Goal: Task Accomplishment & Management: Manage account settings

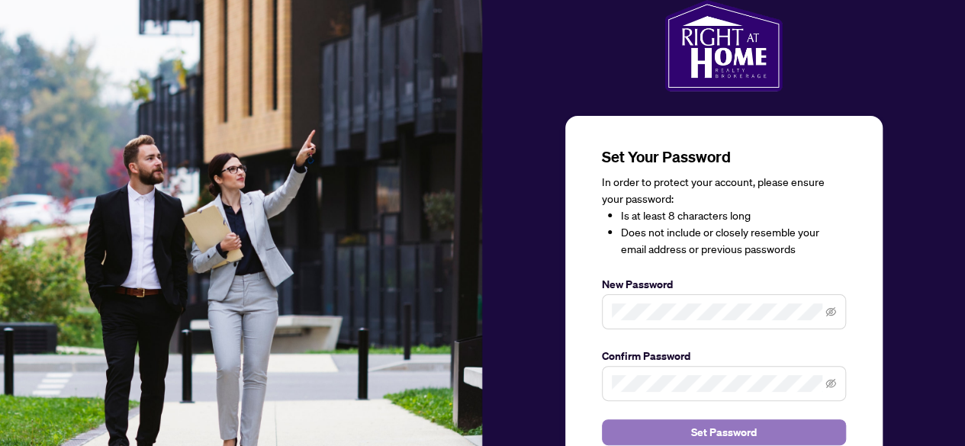
click at [743, 433] on span "Set Password" at bounding box center [724, 432] width 66 height 24
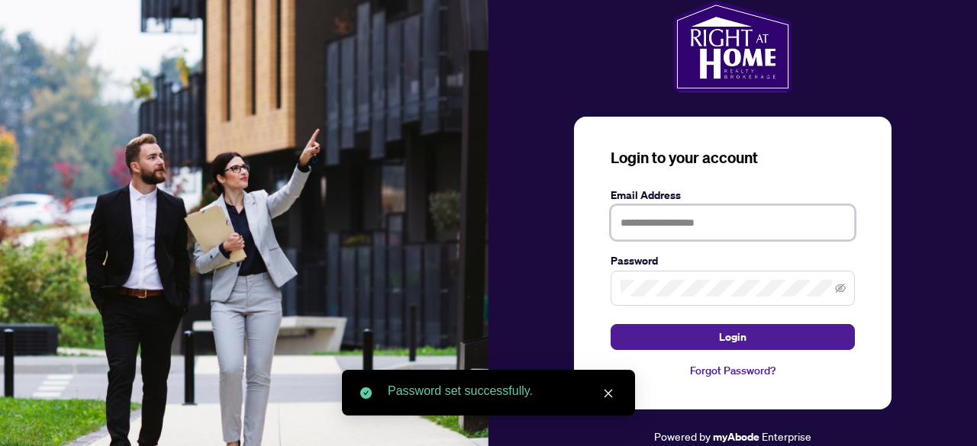
click at [704, 224] on input "text" at bounding box center [733, 222] width 244 height 35
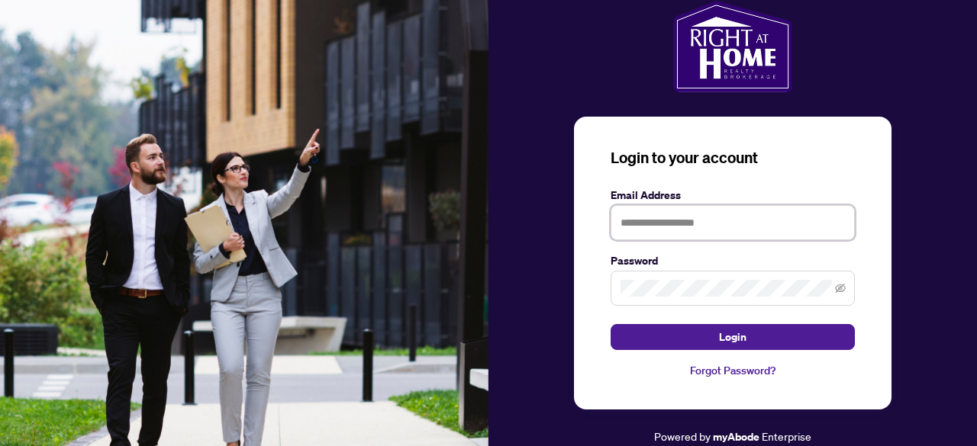
type input "**********"
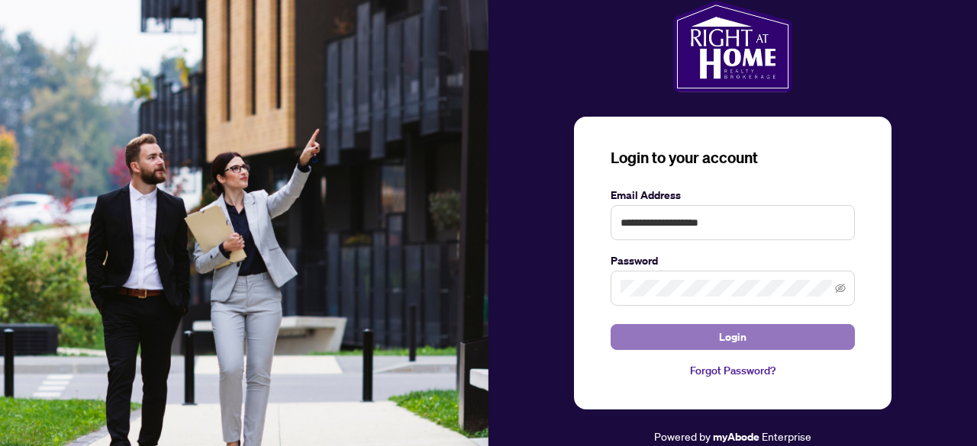
click at [698, 338] on button "Login" at bounding box center [733, 337] width 244 height 26
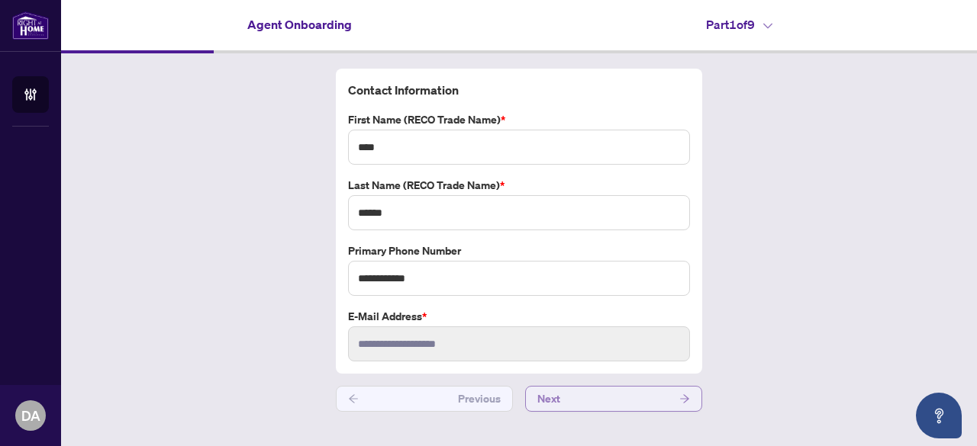
click at [643, 396] on button "Next" at bounding box center [613, 399] width 177 height 26
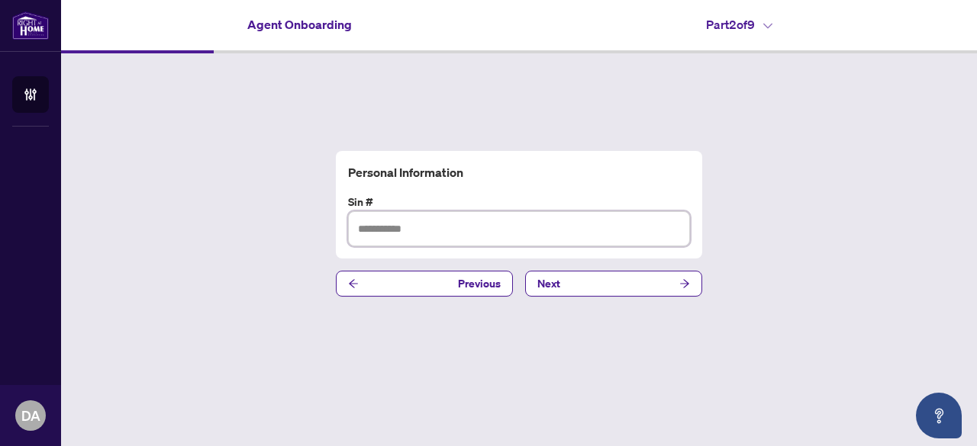
click at [399, 231] on input "text" at bounding box center [519, 228] width 342 height 35
type input "*********"
click at [575, 283] on button "Next" at bounding box center [613, 284] width 177 height 26
click at [440, 239] on input "text" at bounding box center [519, 228] width 342 height 35
type input "**********"
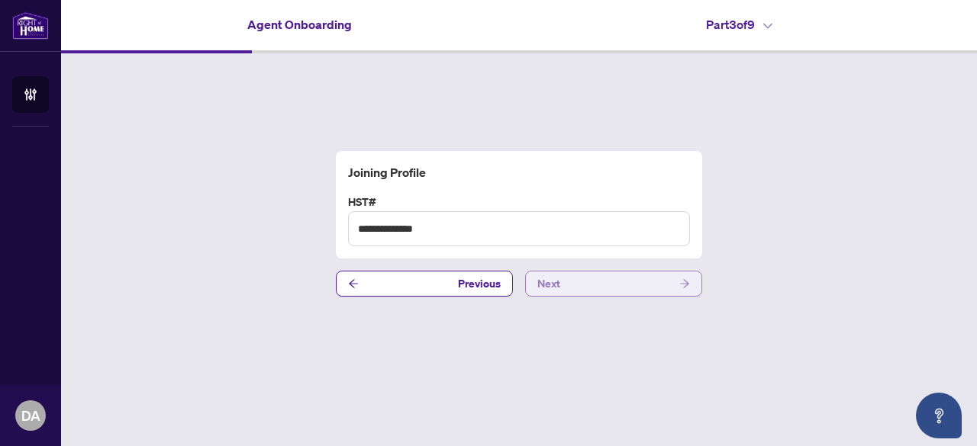
click at [667, 286] on button "Next" at bounding box center [613, 284] width 177 height 26
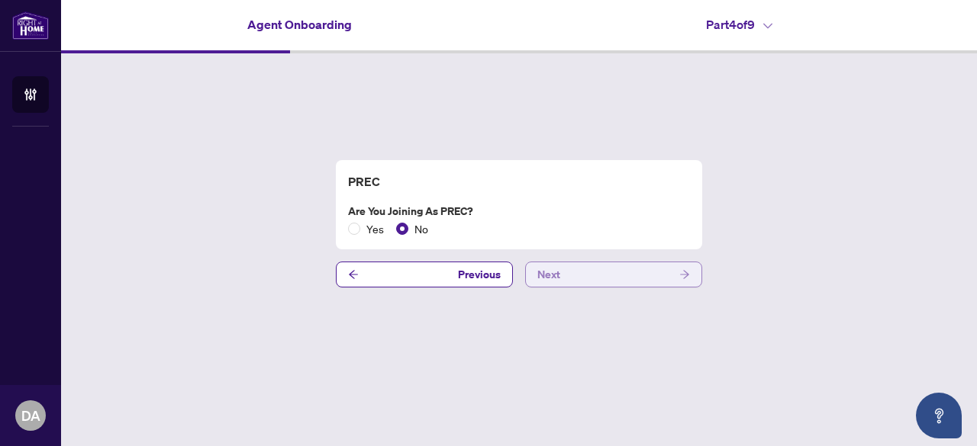
click at [638, 277] on button "Next" at bounding box center [613, 275] width 177 height 26
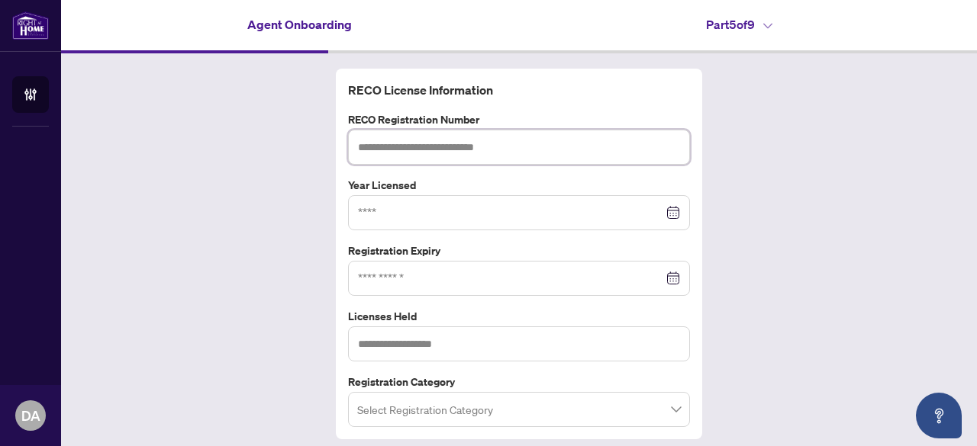
click at [532, 152] on input "text" at bounding box center [519, 147] width 342 height 35
type input "*******"
click at [424, 217] on input at bounding box center [510, 213] width 305 height 17
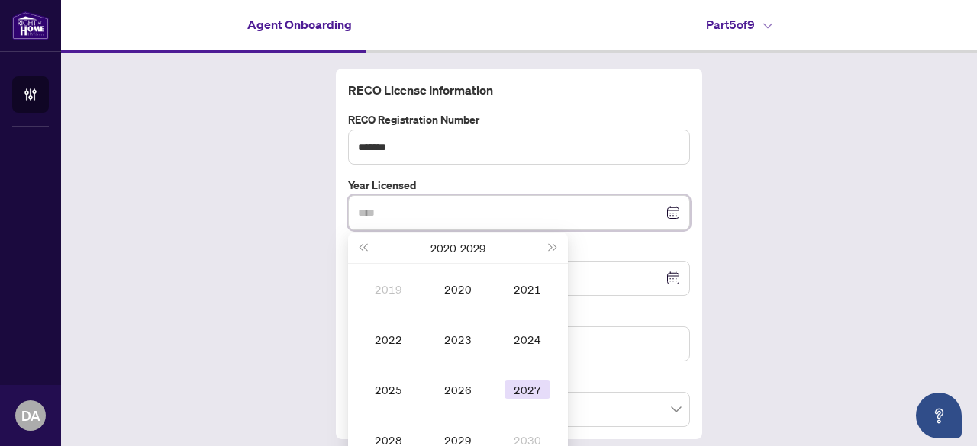
type input "****"
click at [520, 391] on div "2027" at bounding box center [527, 390] width 46 height 18
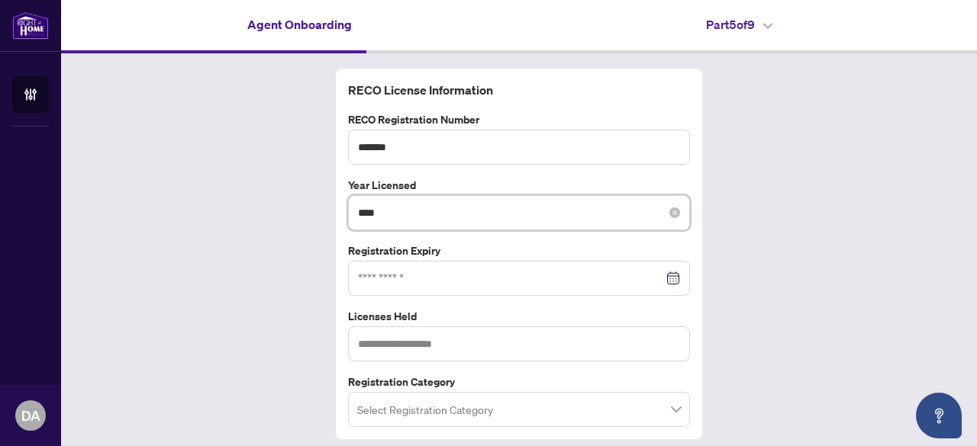
click at [411, 213] on input "****" at bounding box center [510, 213] width 305 height 17
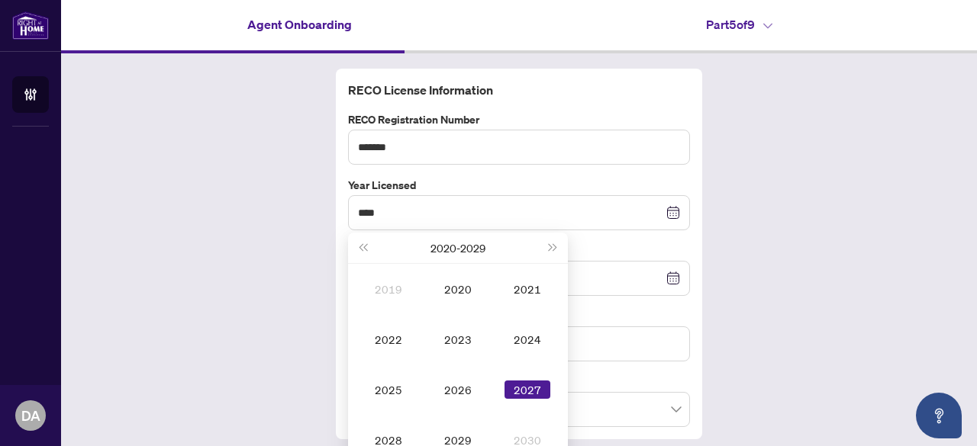
click at [301, 269] on div "RECO License Information RECO Registration Number ******* Year Licensed **** [D…" at bounding box center [519, 273] width 916 height 440
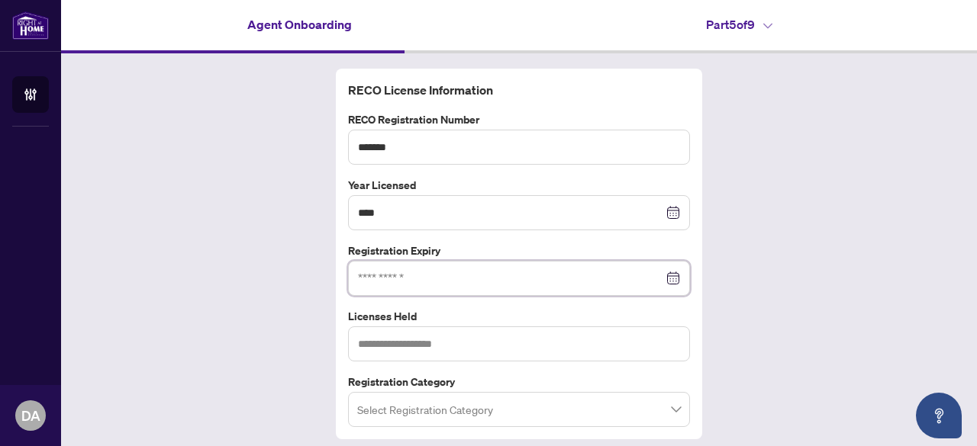
click at [433, 279] on input at bounding box center [510, 278] width 305 height 17
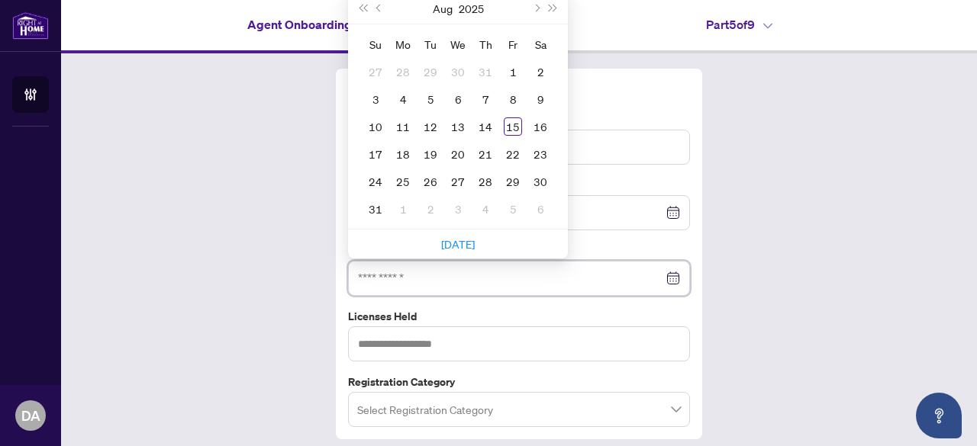
type input "**********"
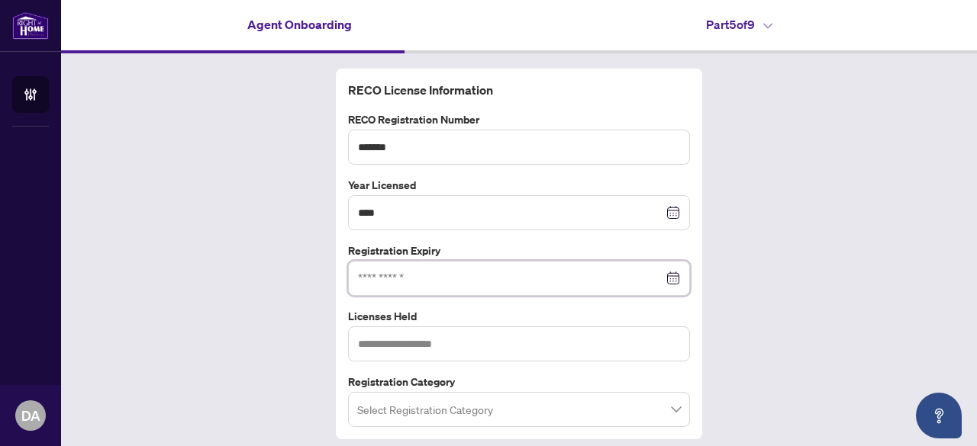
click at [665, 279] on div at bounding box center [519, 278] width 322 height 17
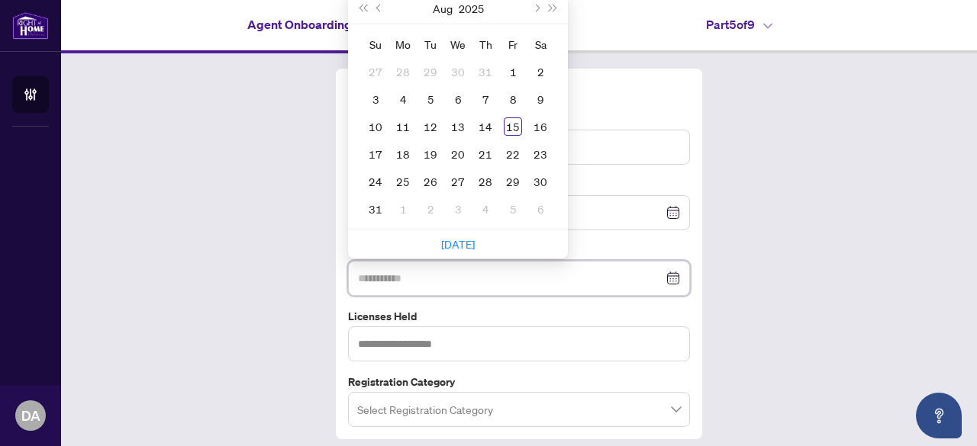
type input "**********"
click at [533, 8] on button "Next month (PageDown)" at bounding box center [535, 8] width 17 height 31
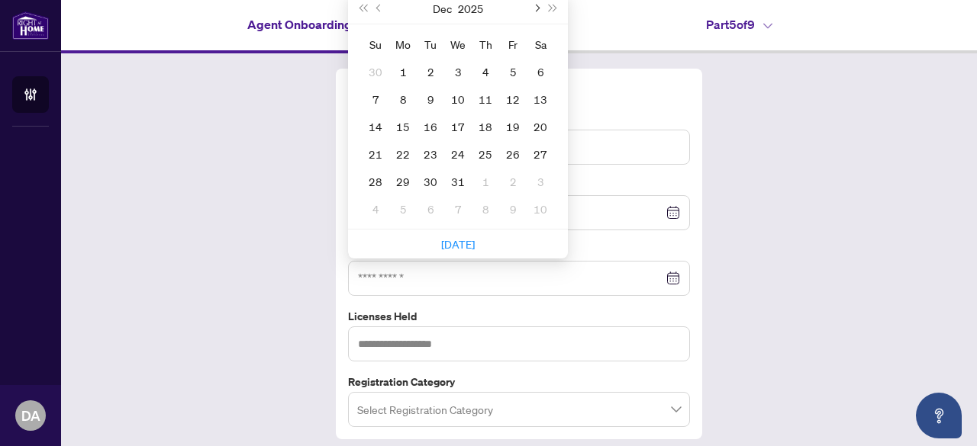
click at [533, 8] on button "Next month (PageDown)" at bounding box center [535, 8] width 17 height 31
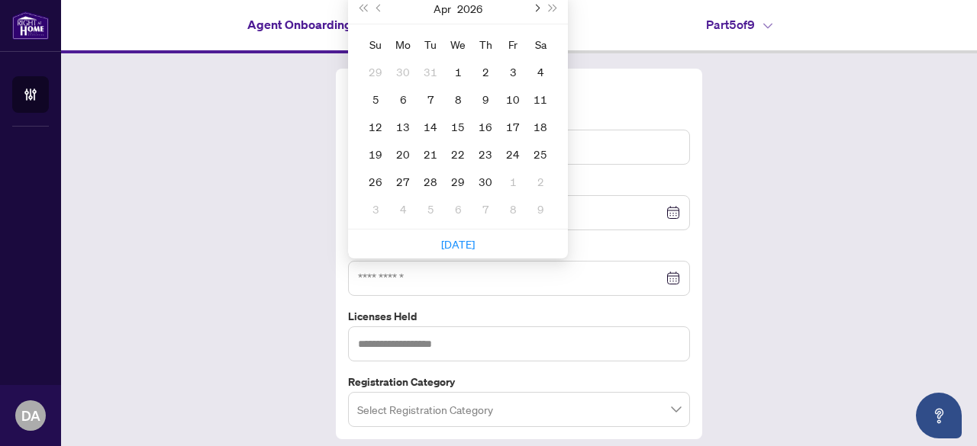
click at [533, 8] on button "Next month (PageDown)" at bounding box center [535, 8] width 17 height 31
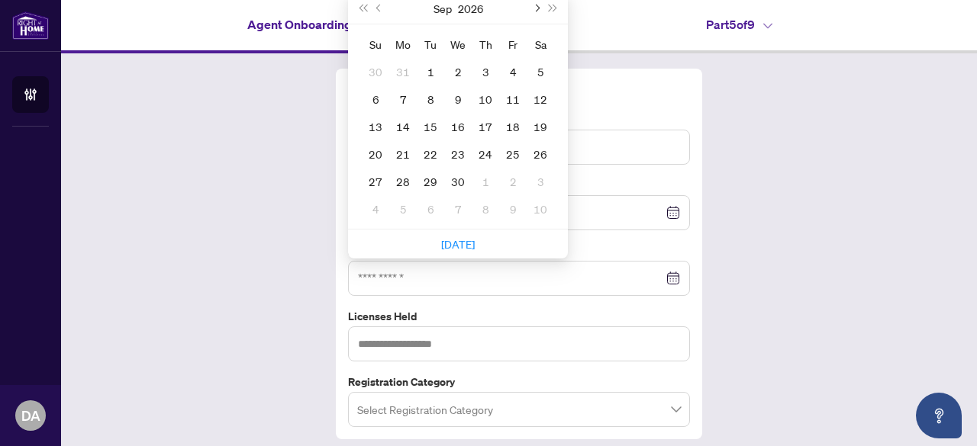
click at [533, 8] on button "Next month (PageDown)" at bounding box center [535, 8] width 17 height 31
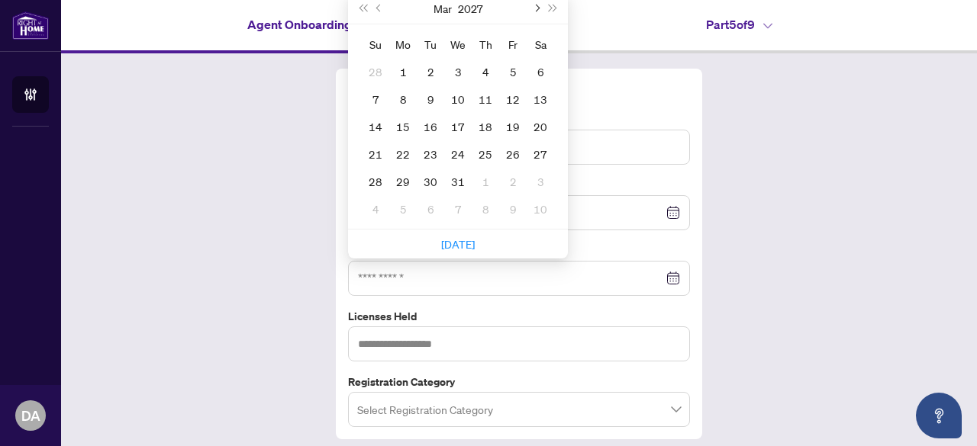
click at [533, 8] on button "Next month (PageDown)" at bounding box center [535, 8] width 17 height 31
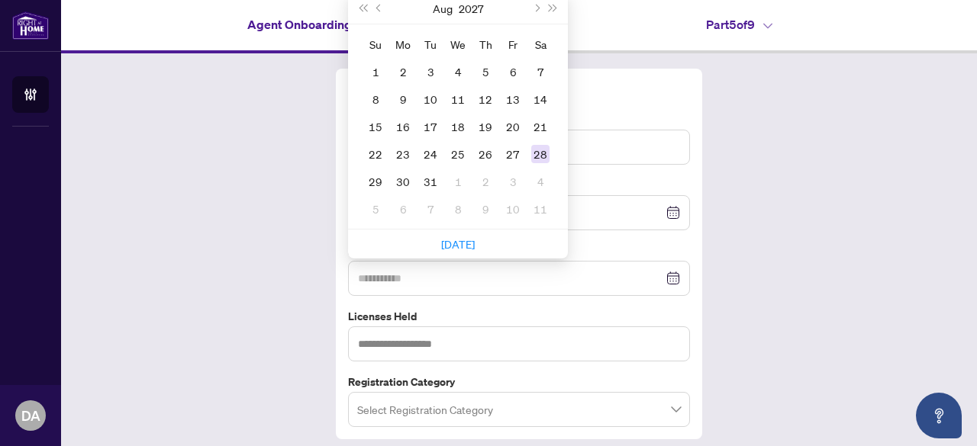
type input "**********"
click at [531, 150] on div "28" at bounding box center [540, 154] width 18 height 18
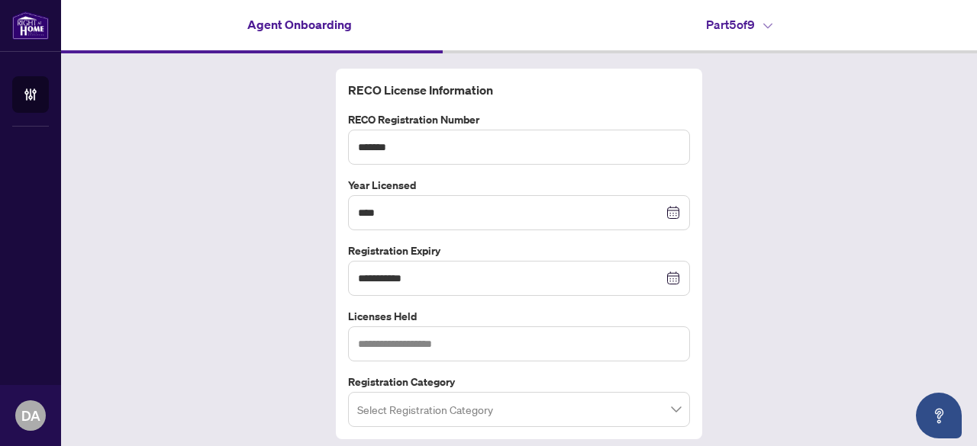
scroll to position [43, 0]
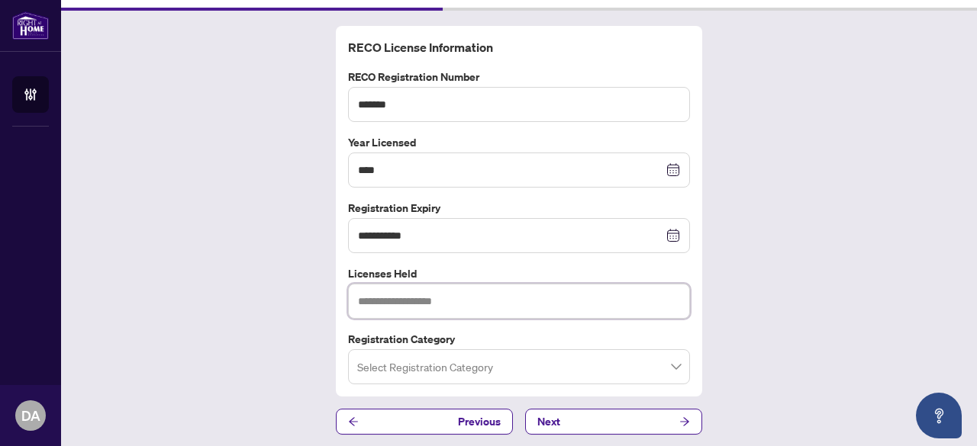
click at [422, 300] on input "text" at bounding box center [519, 301] width 342 height 35
type input "**********"
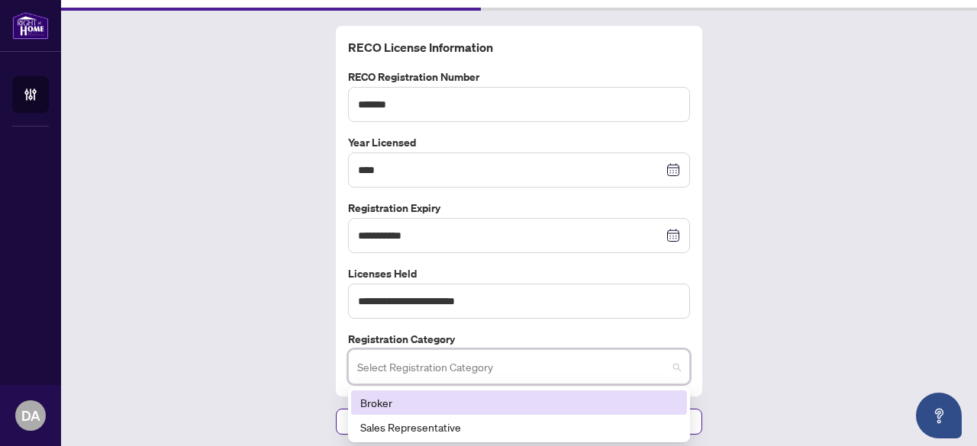
click at [415, 356] on input "search" at bounding box center [512, 370] width 310 height 34
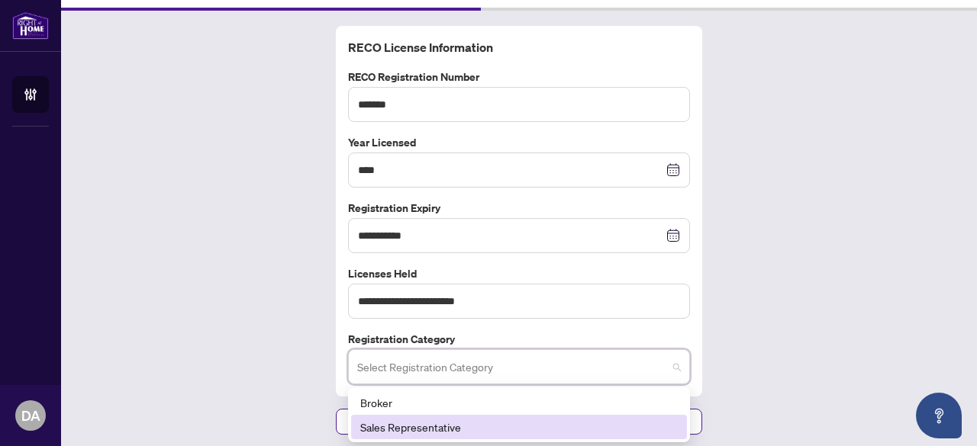
click at [420, 424] on div "Sales Representative" at bounding box center [518, 427] width 317 height 17
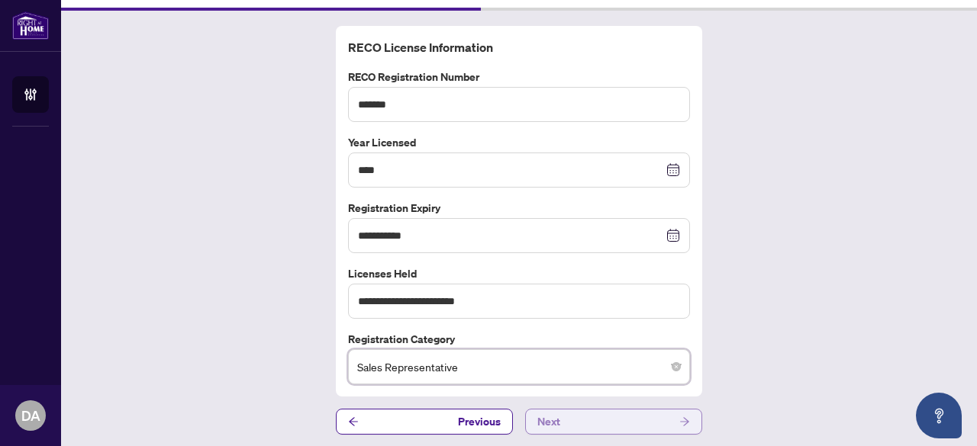
click at [628, 417] on button "Next" at bounding box center [613, 422] width 177 height 26
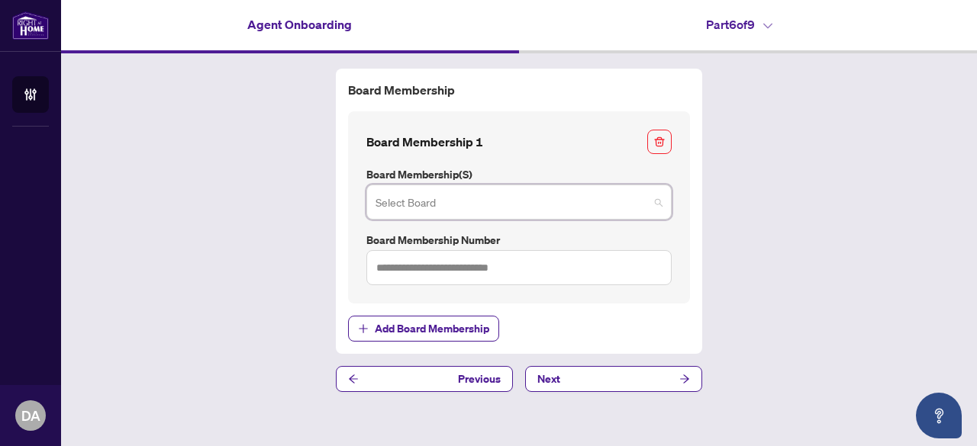
click at [574, 207] on input "search" at bounding box center [511, 205] width 273 height 34
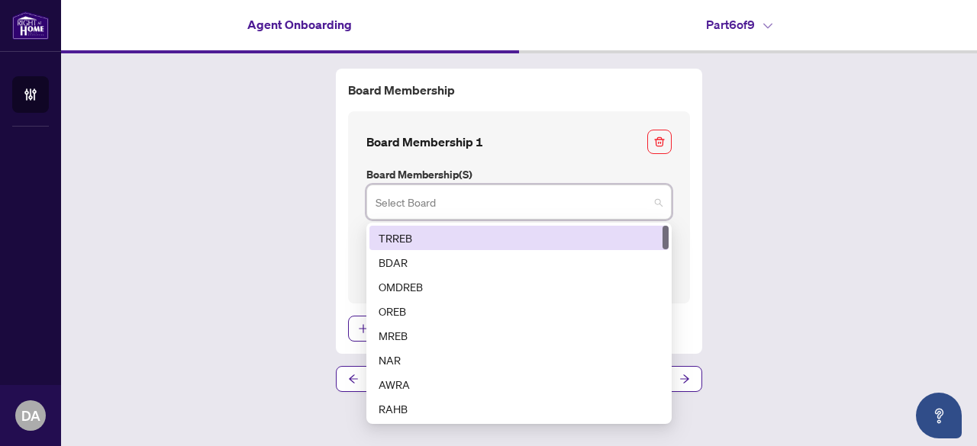
click at [566, 234] on div "TRREB" at bounding box center [519, 238] width 281 height 17
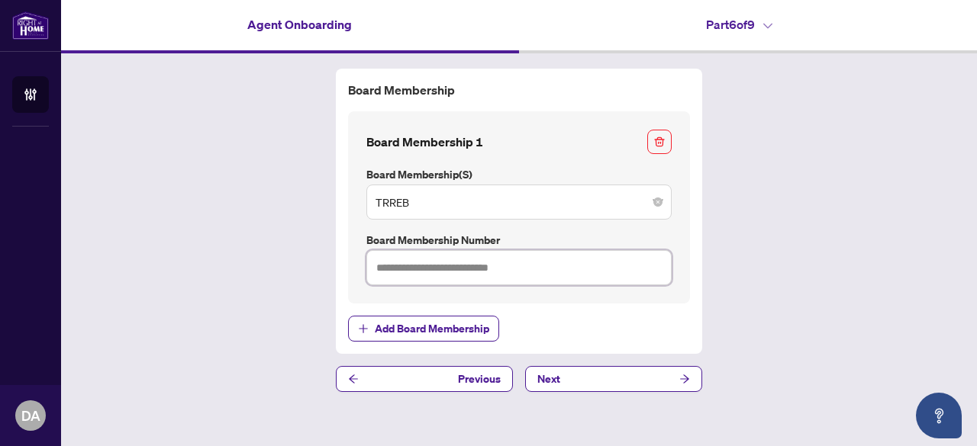
click at [493, 269] on input "text" at bounding box center [518, 267] width 305 height 35
type input "*******"
click at [629, 387] on button "Next" at bounding box center [613, 379] width 177 height 26
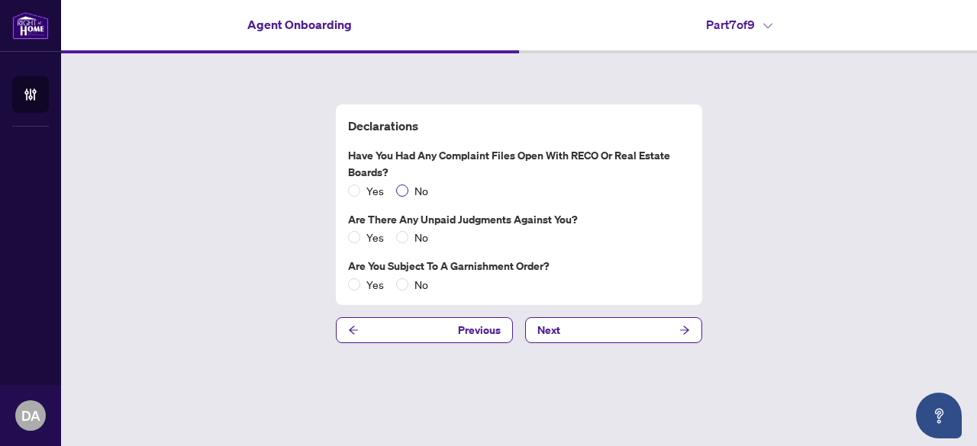
click at [412, 187] on span "No" at bounding box center [421, 190] width 26 height 17
click at [603, 333] on button "Next" at bounding box center [613, 330] width 177 height 26
click at [607, 327] on button "Next" at bounding box center [613, 330] width 177 height 26
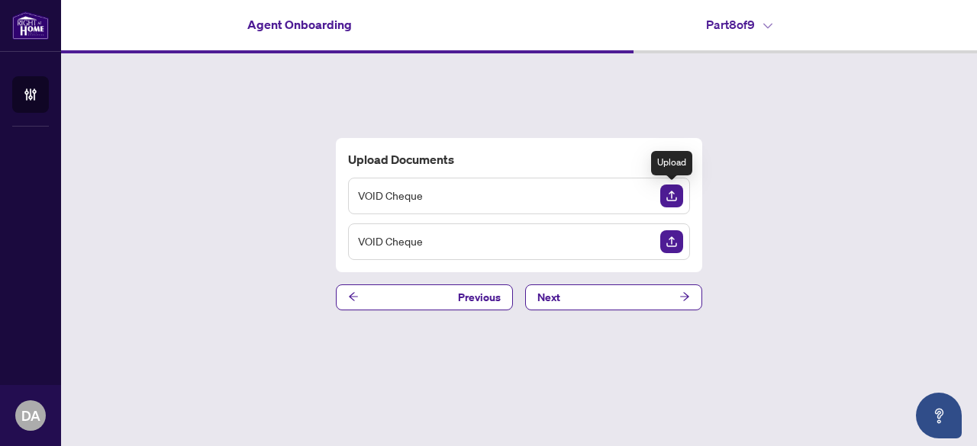
click at [672, 196] on img "Upload Document" at bounding box center [671, 196] width 23 height 23
click at [669, 245] on img "Upload Document" at bounding box center [671, 241] width 23 height 23
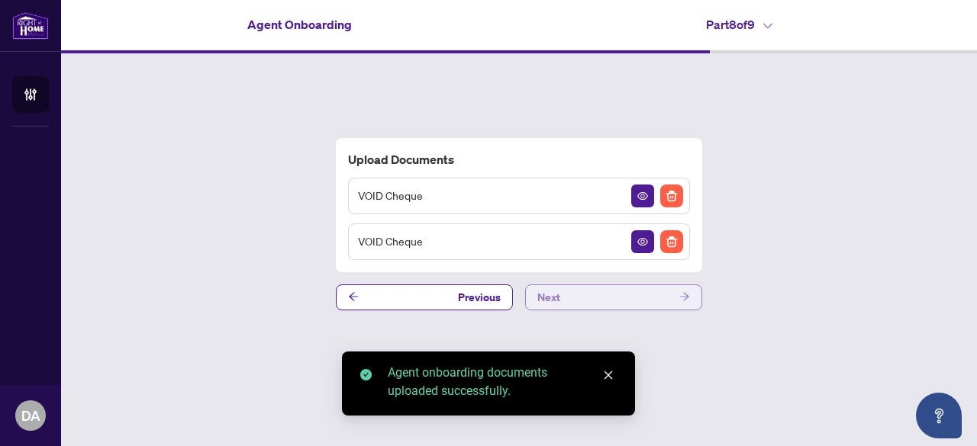
click at [632, 295] on button "Next" at bounding box center [613, 298] width 177 height 26
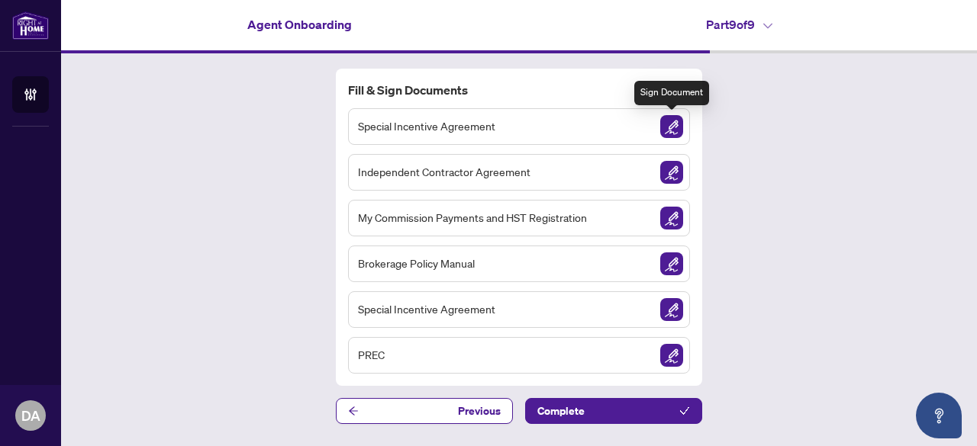
click at [674, 127] on img "Sign Document" at bounding box center [671, 126] width 23 height 23
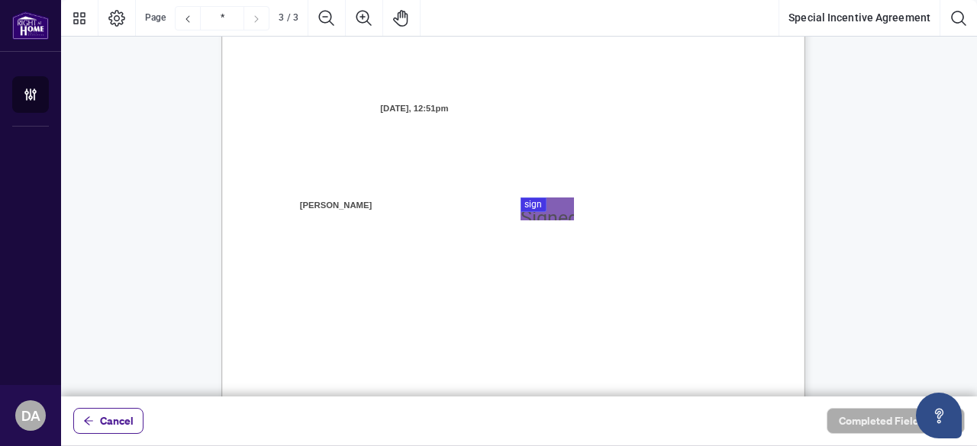
scroll to position [1639, 0]
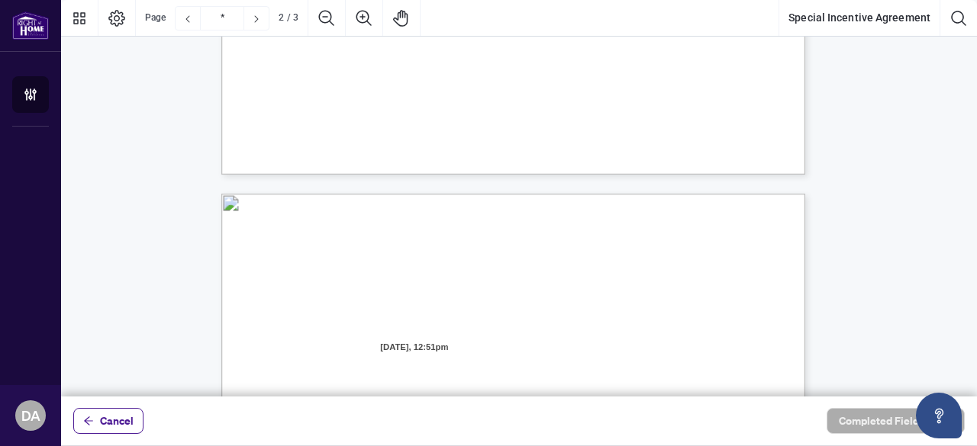
type input "*"
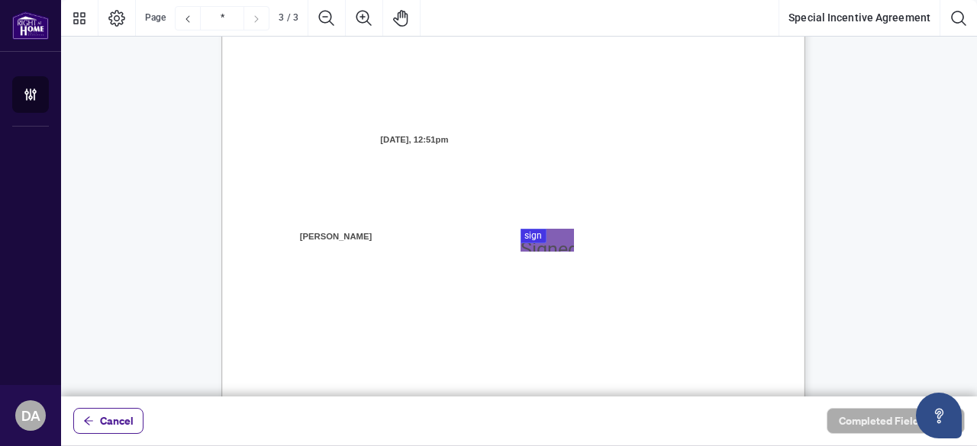
scroll to position [1650, 0]
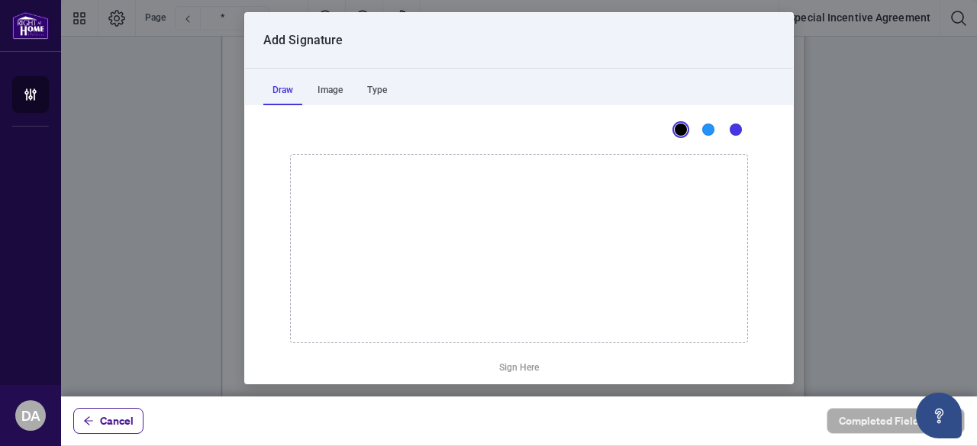
click at [543, 208] on div at bounding box center [519, 198] width 916 height 397
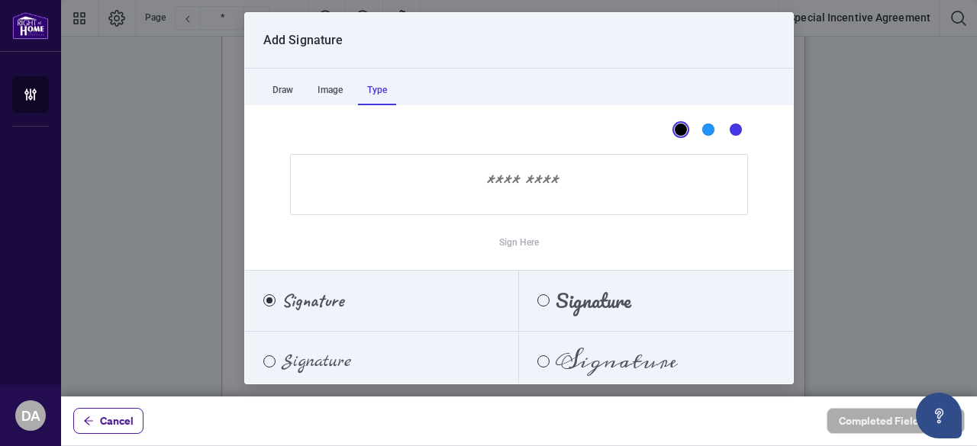
click at [375, 87] on div "Type" at bounding box center [377, 90] width 38 height 31
click at [372, 188] on input "Sign Here" at bounding box center [519, 184] width 458 height 61
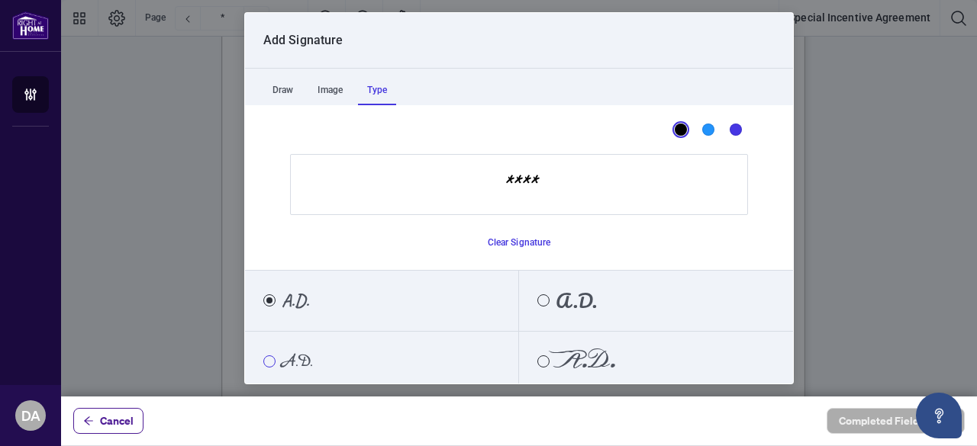
type input "****"
click at [274, 359] on div "Marck Script" at bounding box center [269, 362] width 12 height 12
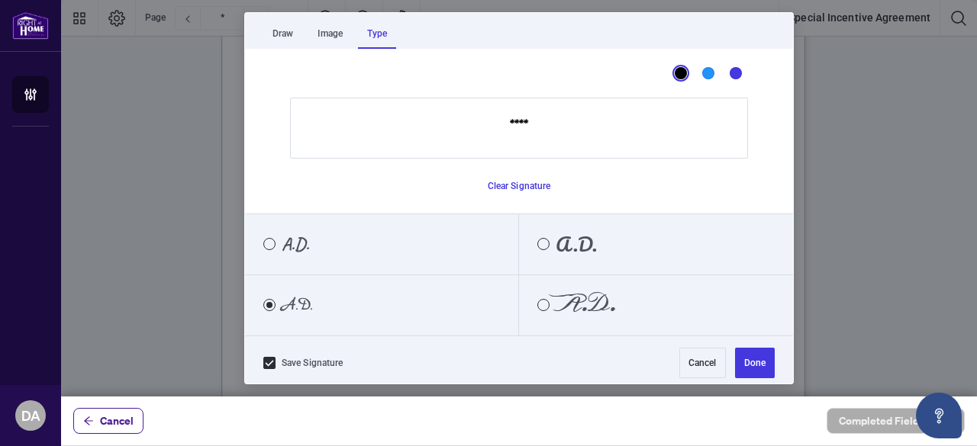
scroll to position [63, 0]
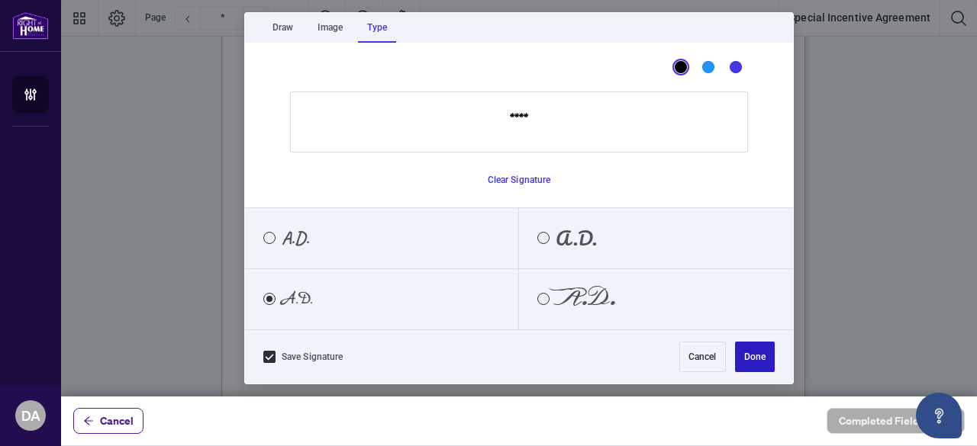
click at [745, 358] on button "Done" at bounding box center [755, 357] width 40 height 31
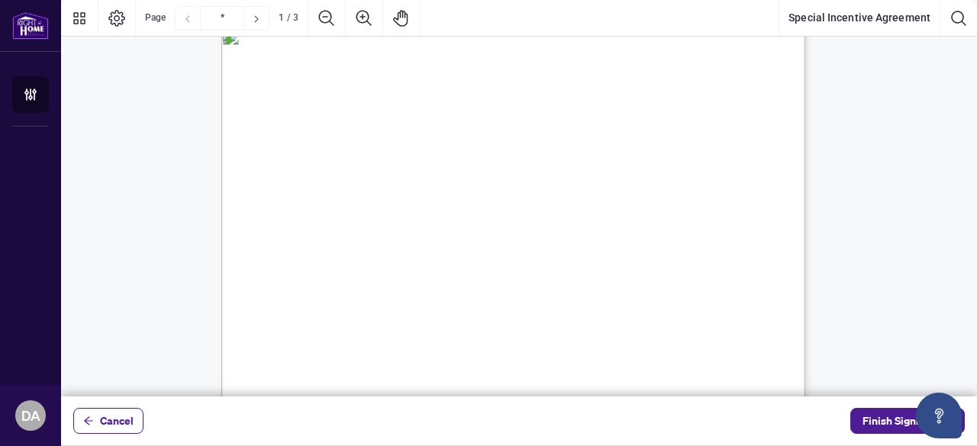
scroll to position [0, 0]
type input "*"
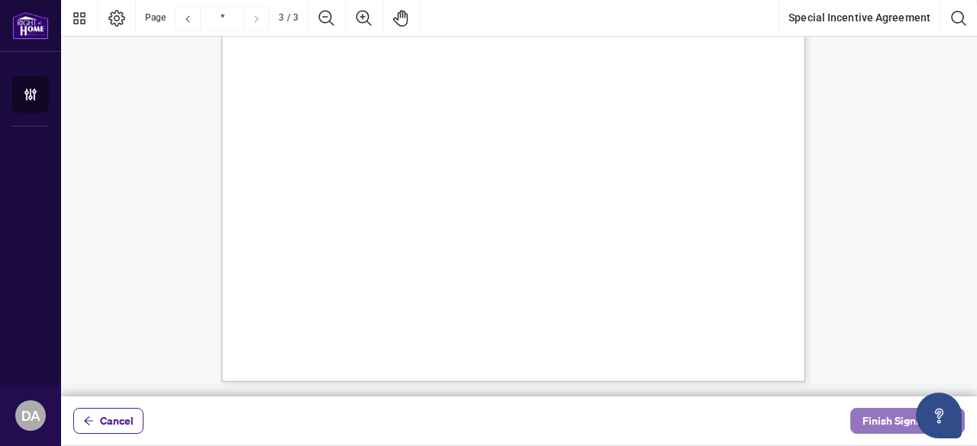
click at [891, 416] on span "Finish Signing" at bounding box center [896, 421] width 69 height 24
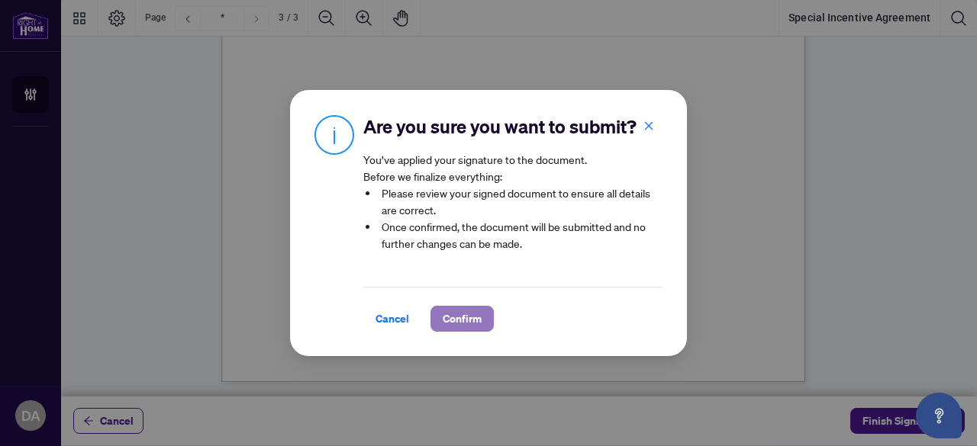
click at [430, 332] on button "Confirm" at bounding box center [461, 319] width 63 height 26
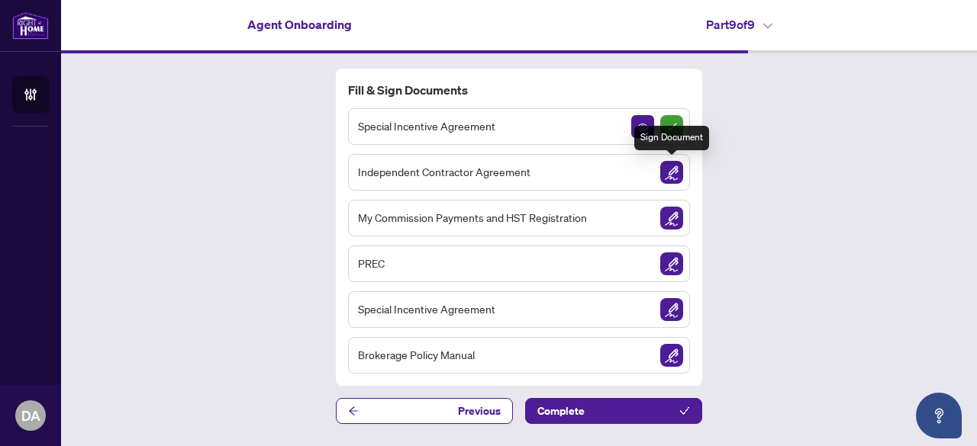
click at [673, 167] on img "Sign Document" at bounding box center [671, 172] width 23 height 23
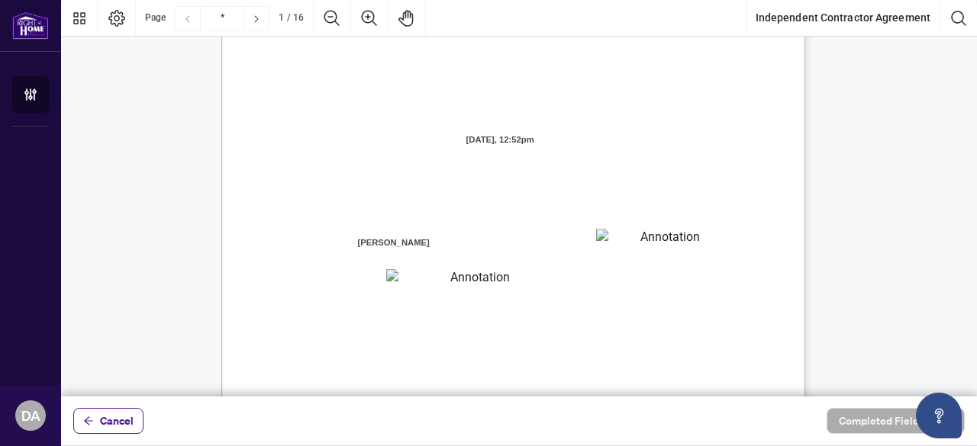
scroll to position [122, 0]
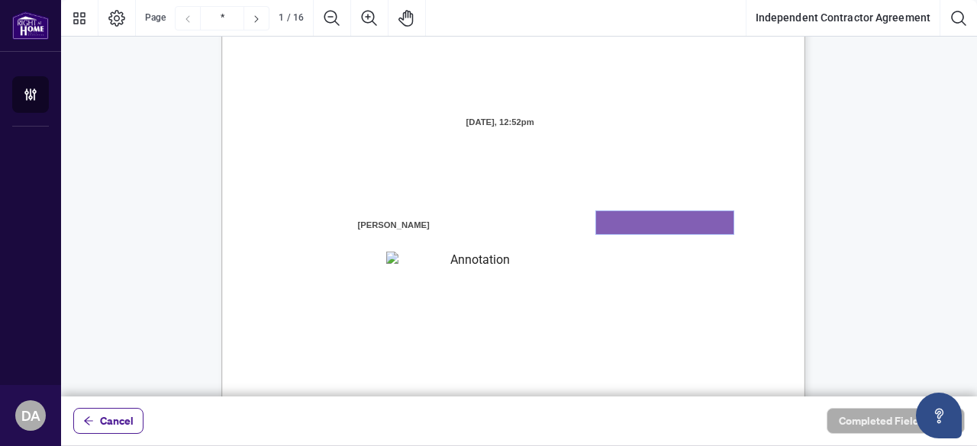
click at [644, 223] on textarea "01K2N7ZVXADQDZS13CP82GTG0Z" at bounding box center [664, 222] width 137 height 23
type textarea "**********"
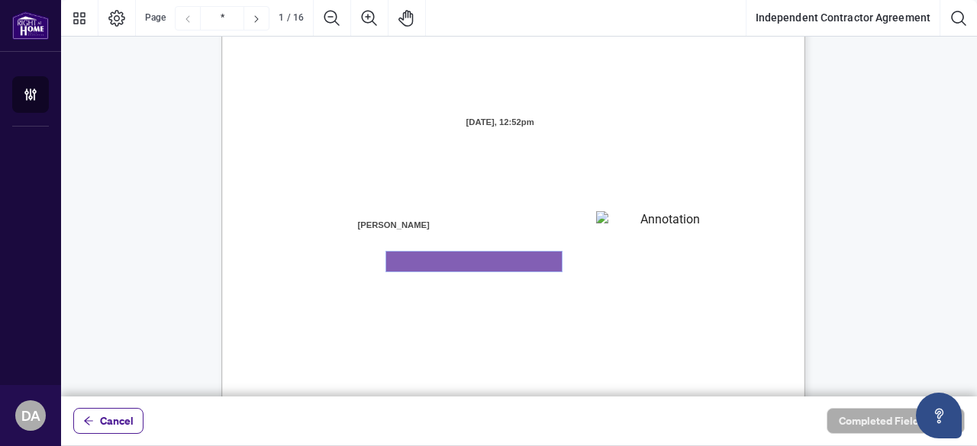
click at [445, 259] on textarea "01K2N800VRNZWEDT7GS4268ZBH" at bounding box center [474, 262] width 176 height 20
type textarea "**********"
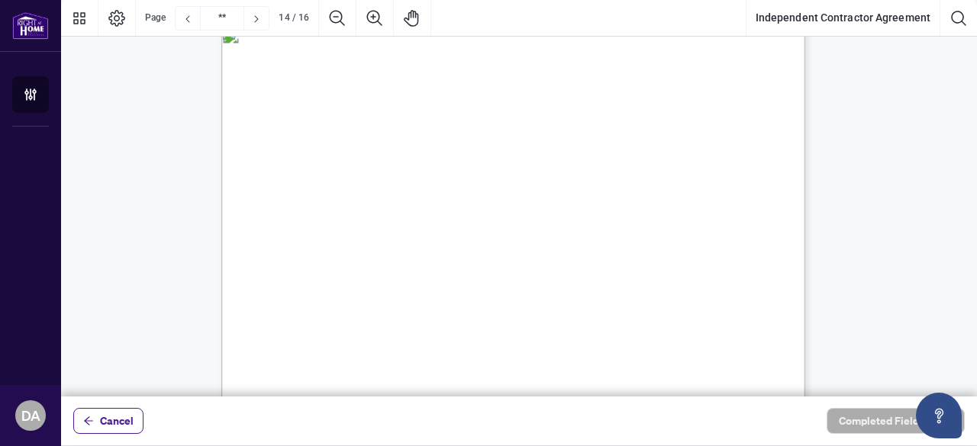
scroll to position [10165, 0]
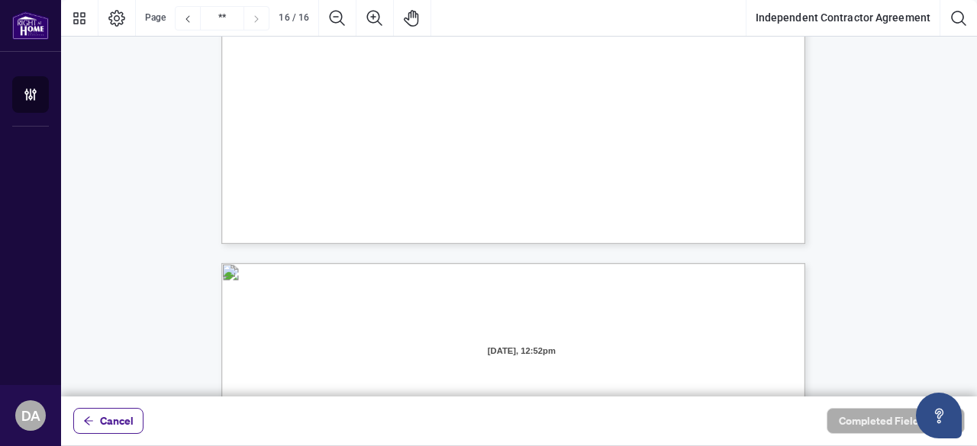
type input "**"
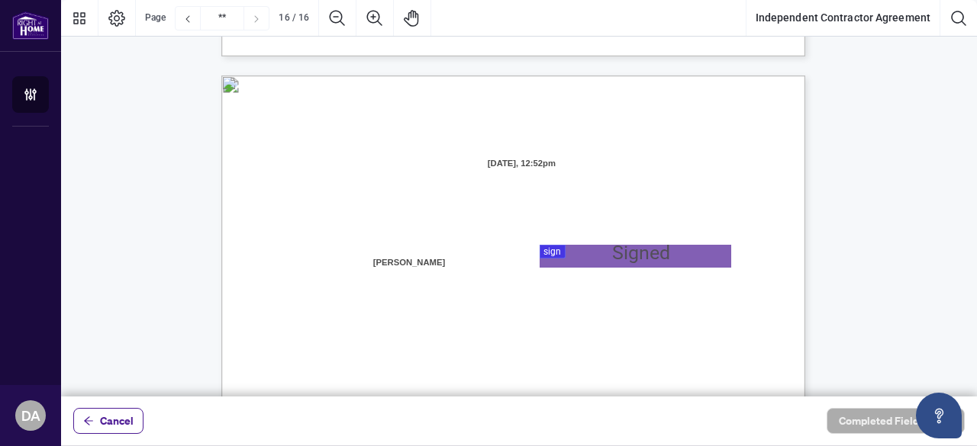
scroll to position [11630, 0]
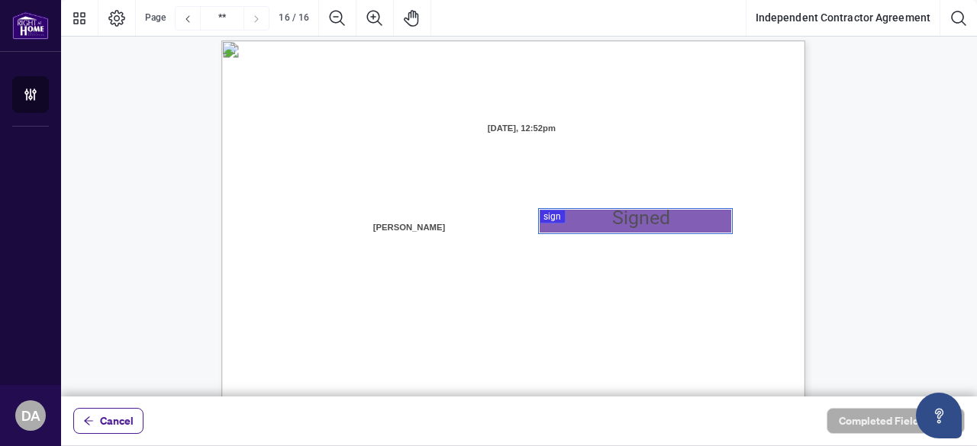
click at [608, 221] on div at bounding box center [519, 198] width 916 height 397
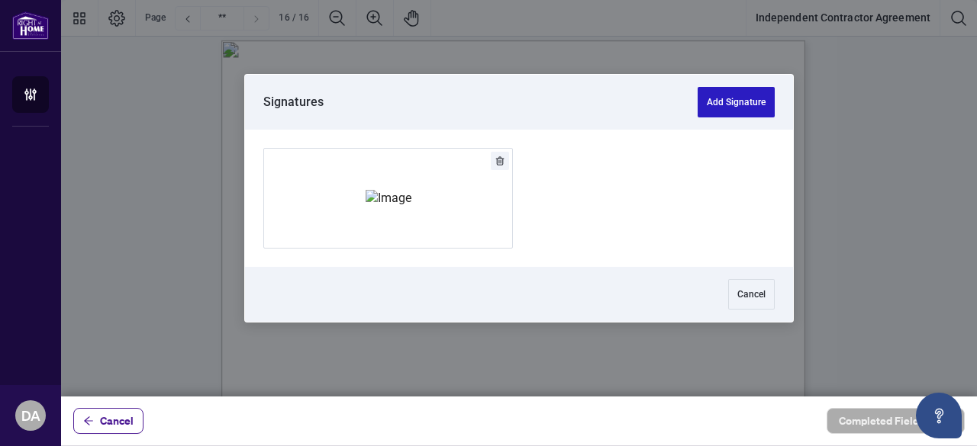
click at [726, 102] on button "Add Signature" at bounding box center [736, 102] width 77 height 31
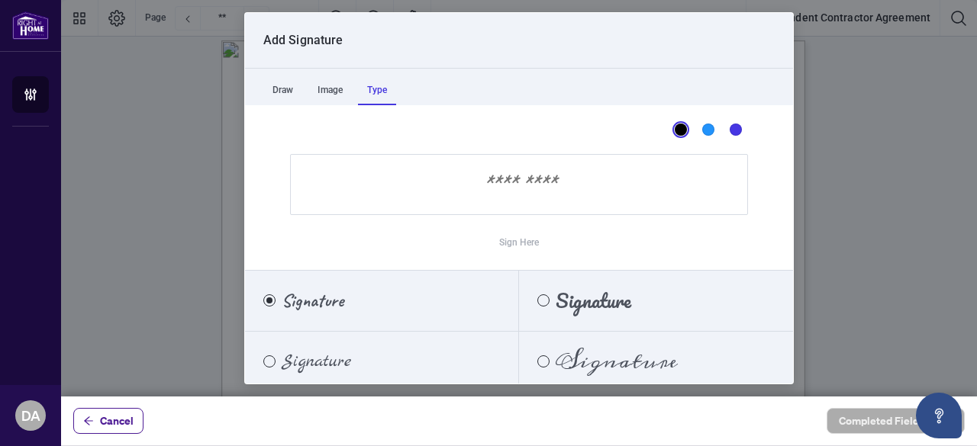
click at [380, 91] on div "Type" at bounding box center [377, 90] width 38 height 31
click at [383, 185] on input "Sign Here" at bounding box center [519, 184] width 458 height 61
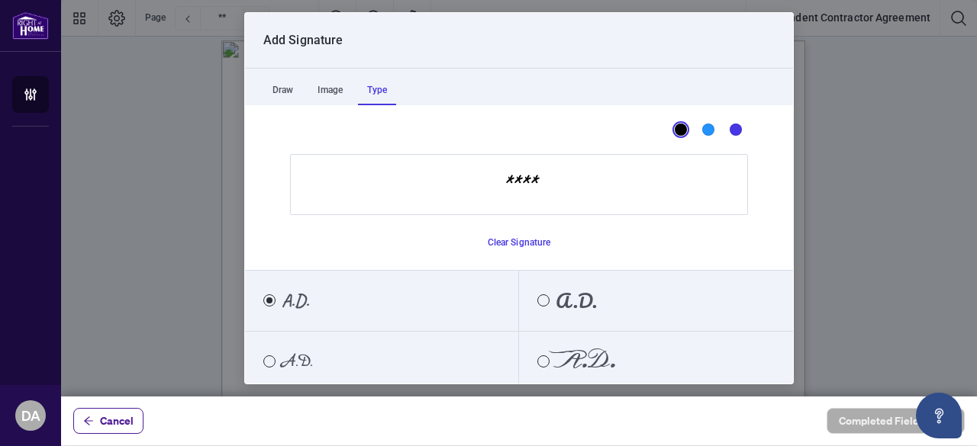
type input "****"
click at [290, 358] on span "A.D." at bounding box center [297, 361] width 31 height 17
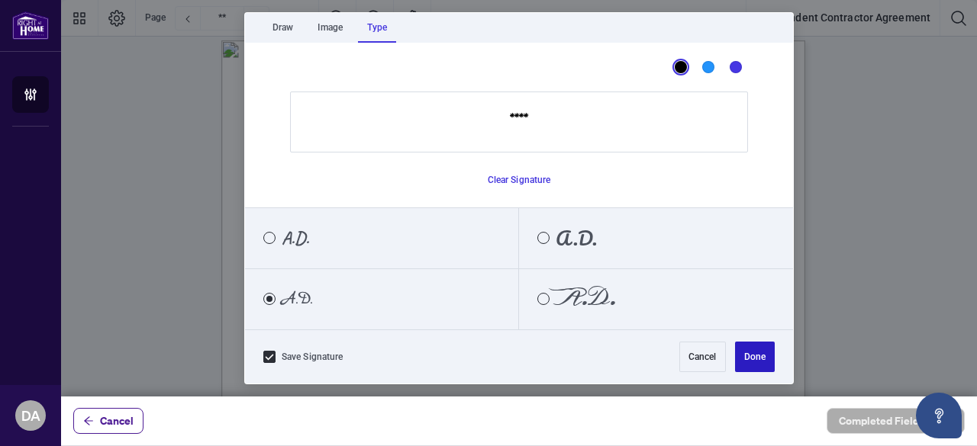
click at [746, 356] on button "Done" at bounding box center [755, 357] width 40 height 31
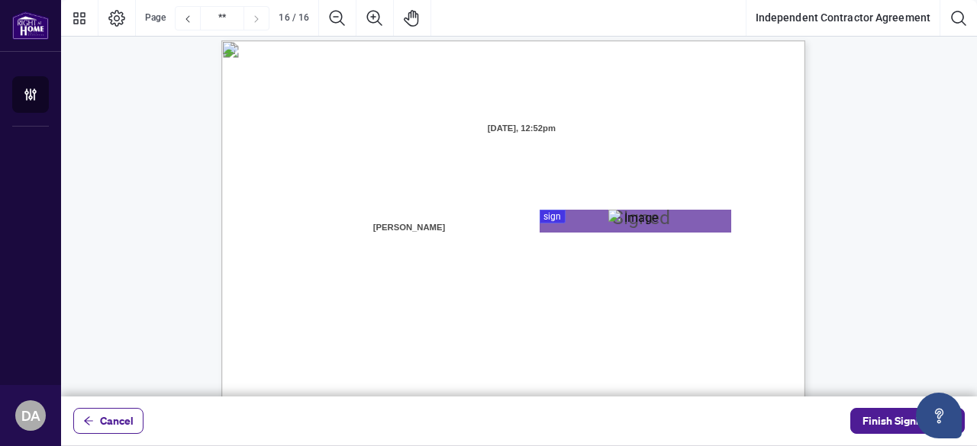
click at [317, 309] on span "Name:" at bounding box center [304, 315] width 26 height 14
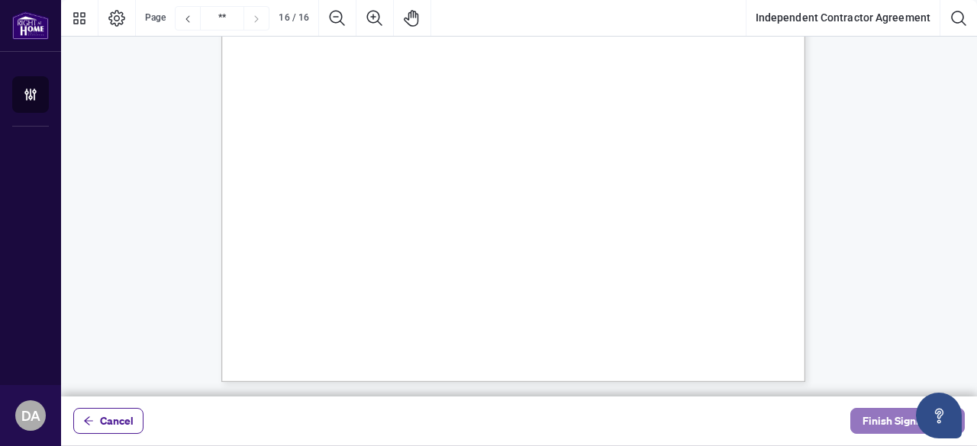
click at [889, 422] on span "Finish Signing" at bounding box center [896, 421] width 69 height 24
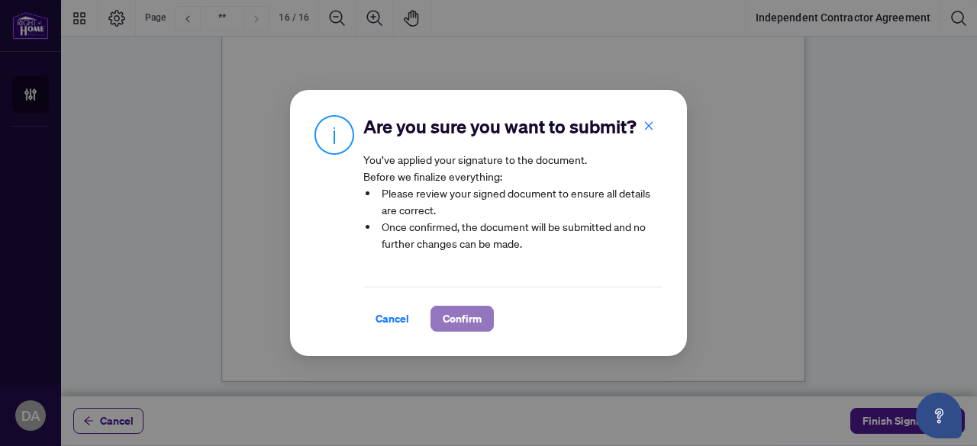
click at [446, 326] on span "Confirm" at bounding box center [462, 319] width 39 height 24
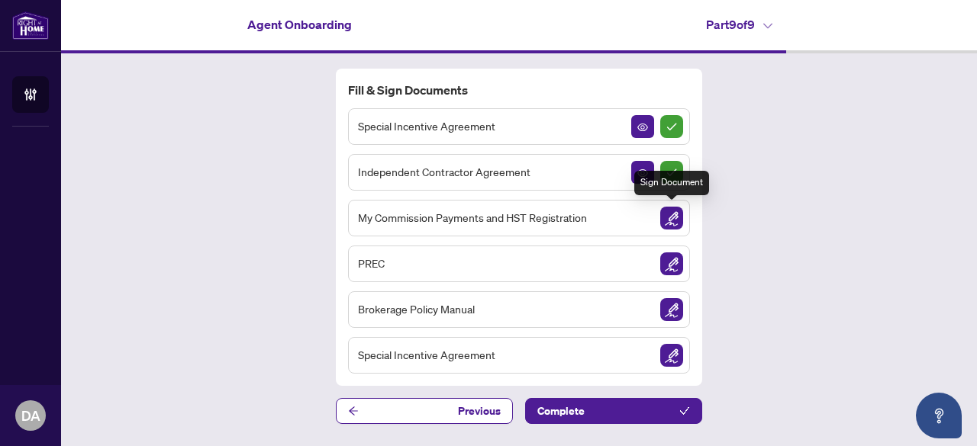
click at [672, 215] on img "Sign Document" at bounding box center [671, 218] width 23 height 23
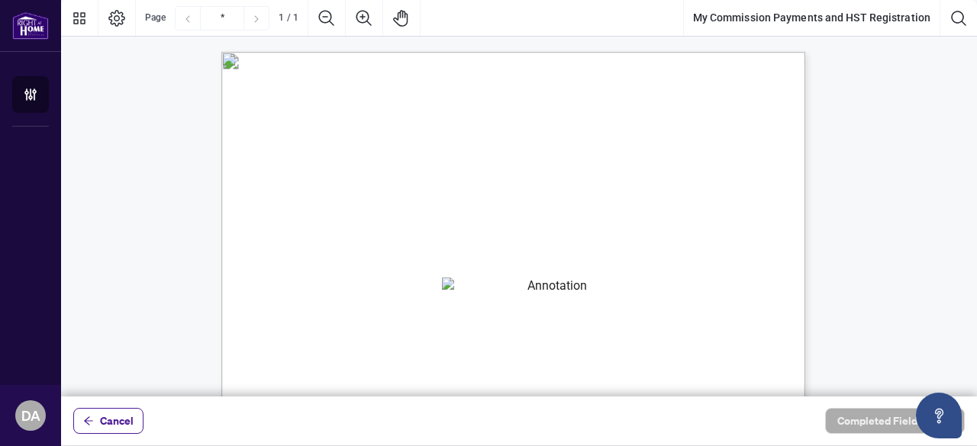
click at [524, 282] on textarea "01K2N82W0617PR3KA8X9DYAB9F" at bounding box center [551, 289] width 219 height 23
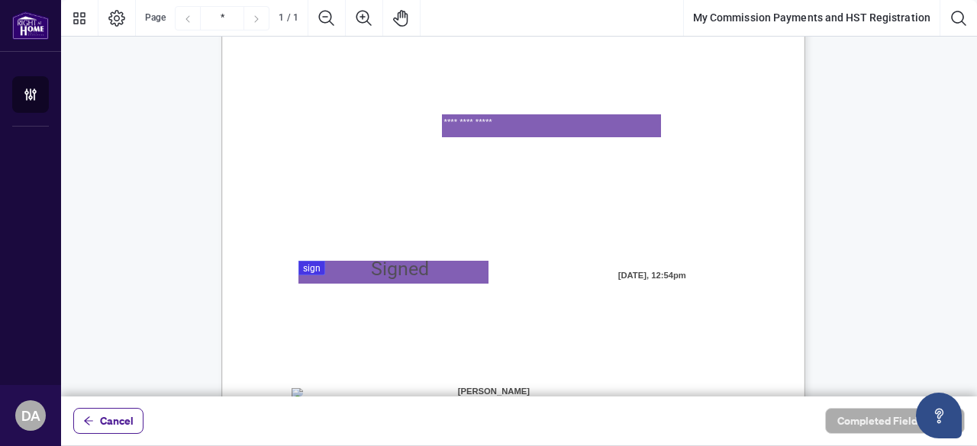
scroll to position [183, 0]
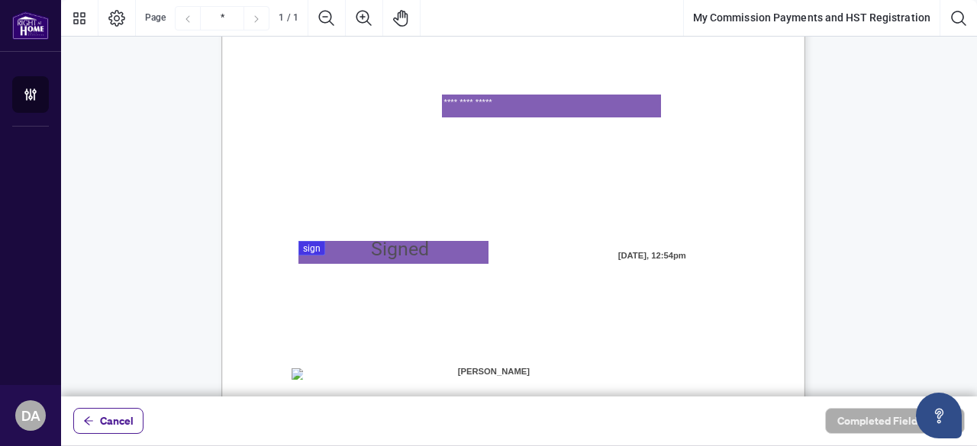
type textarea "**********"
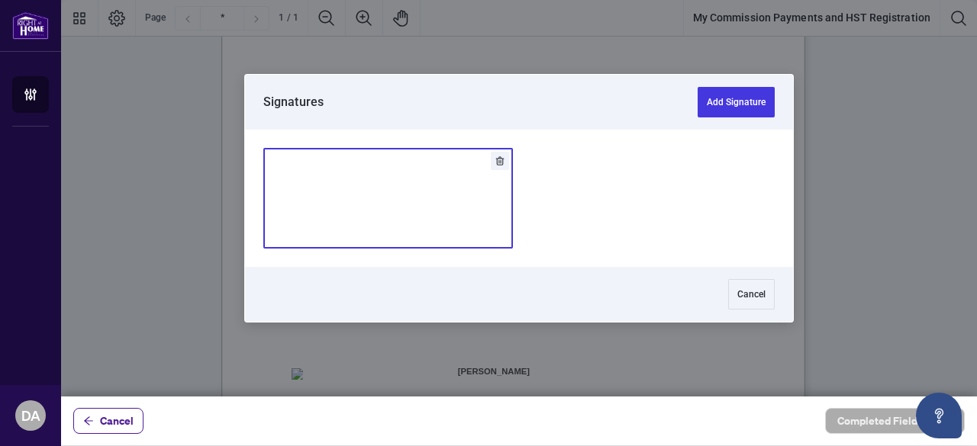
click at [339, 243] on div at bounding box center [519, 198] width 916 height 397
click at [411, 204] on img "Add Signature" at bounding box center [389, 198] width 46 height 17
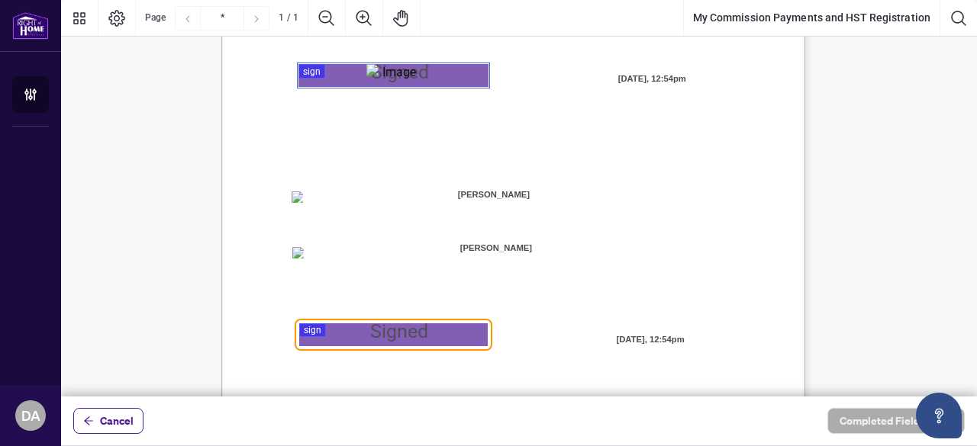
scroll to position [425, 0]
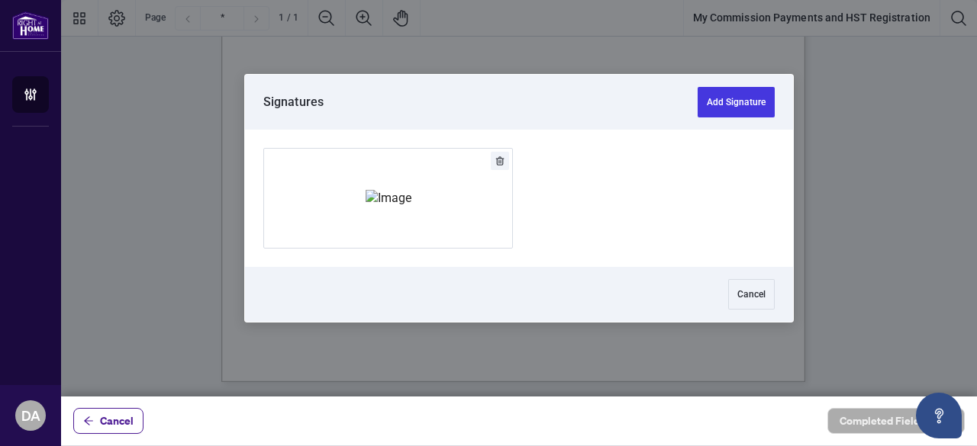
click at [340, 279] on div at bounding box center [519, 198] width 916 height 397
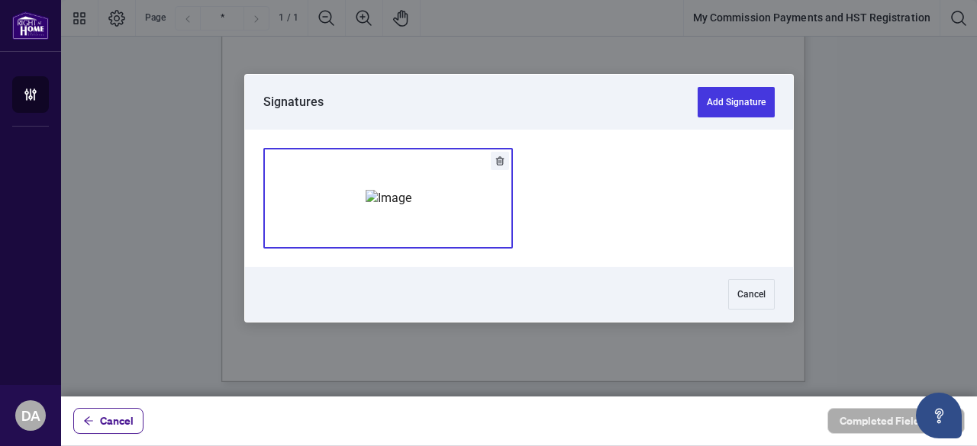
click at [392, 205] on img "Add Signature" at bounding box center [389, 198] width 46 height 17
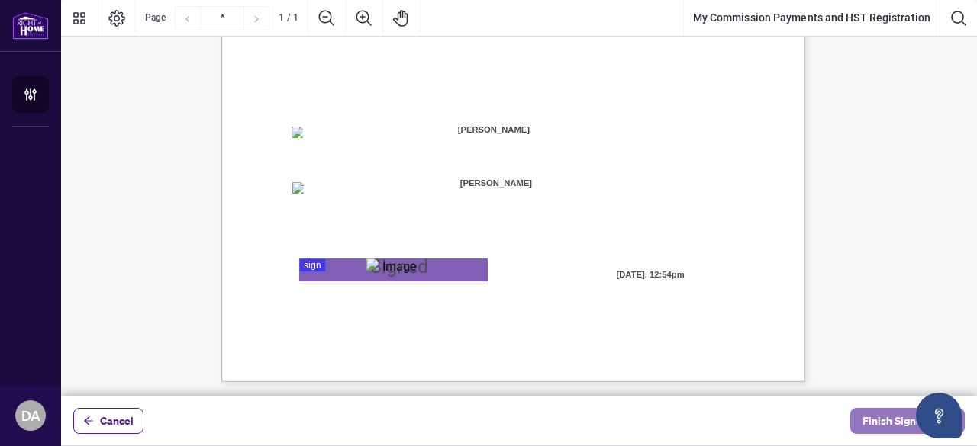
click at [884, 422] on span "Finish Signing" at bounding box center [896, 421] width 69 height 24
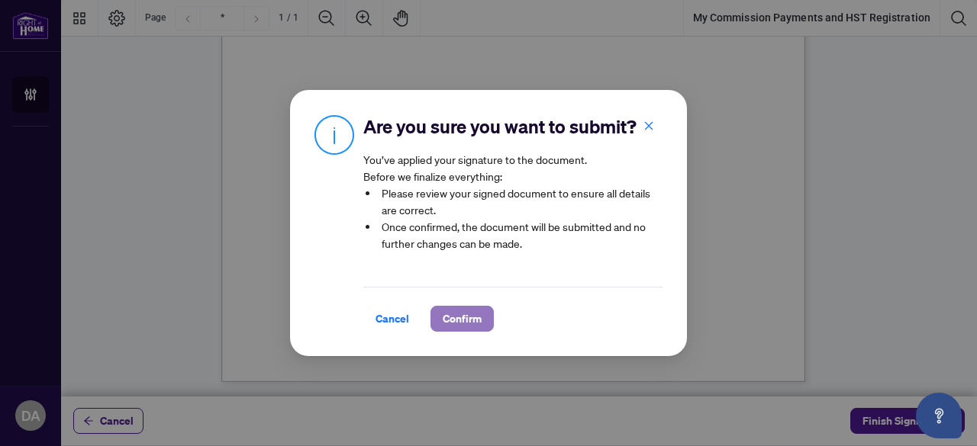
click at [473, 331] on span "Confirm" at bounding box center [462, 319] width 39 height 24
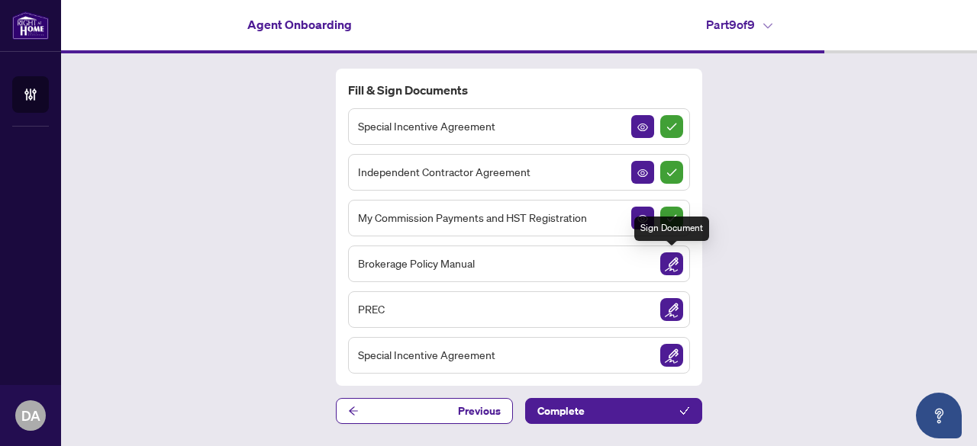
click at [677, 260] on img "Sign Document" at bounding box center [671, 264] width 23 height 23
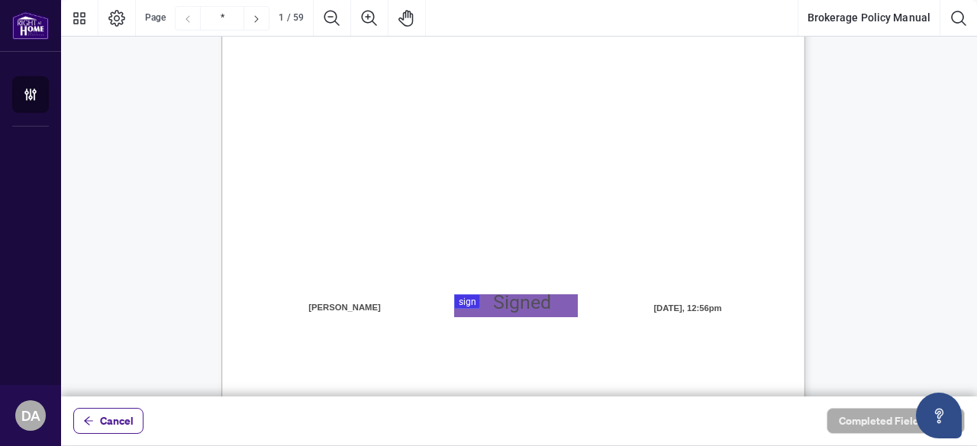
scroll to position [366, 0]
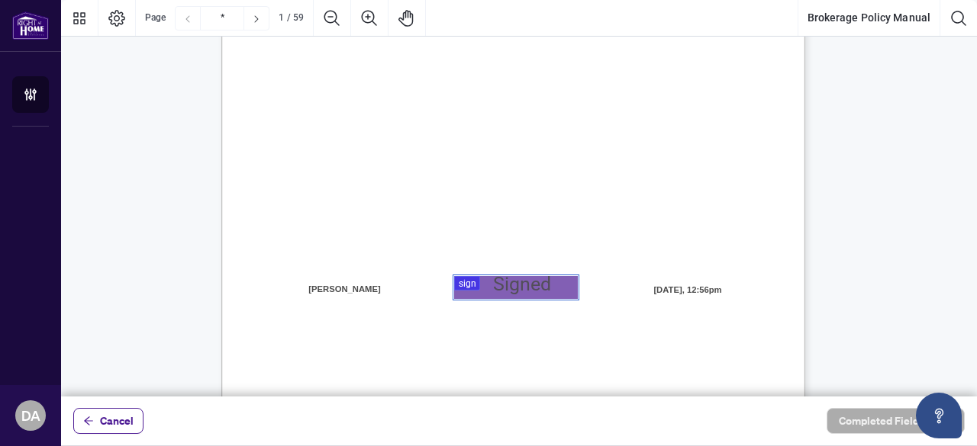
click at [499, 290] on div at bounding box center [519, 198] width 916 height 397
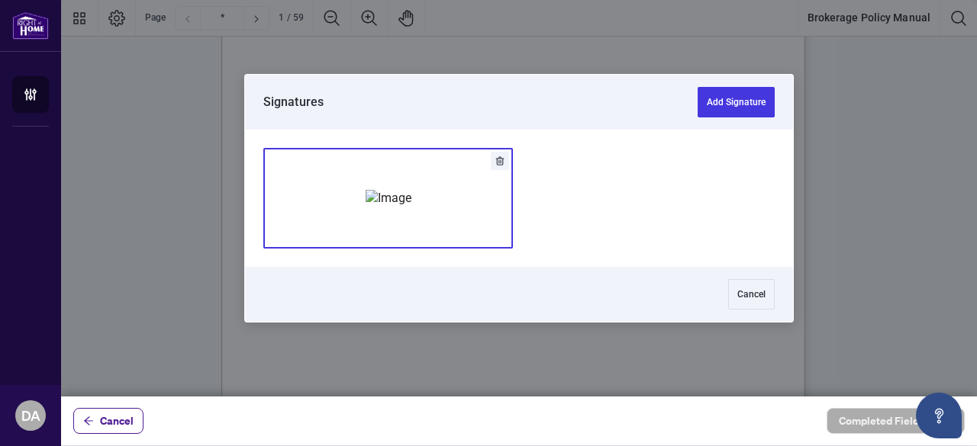
click at [411, 207] on img "Add Signature" at bounding box center [389, 198] width 46 height 17
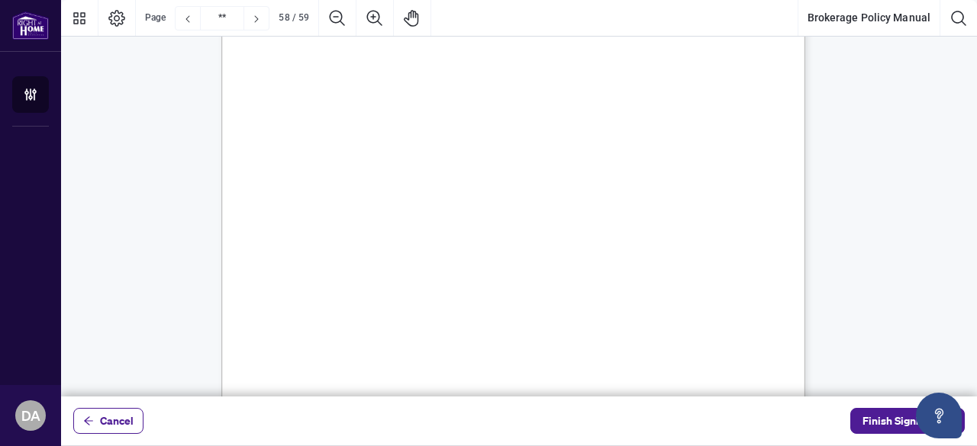
scroll to position [44507, 0]
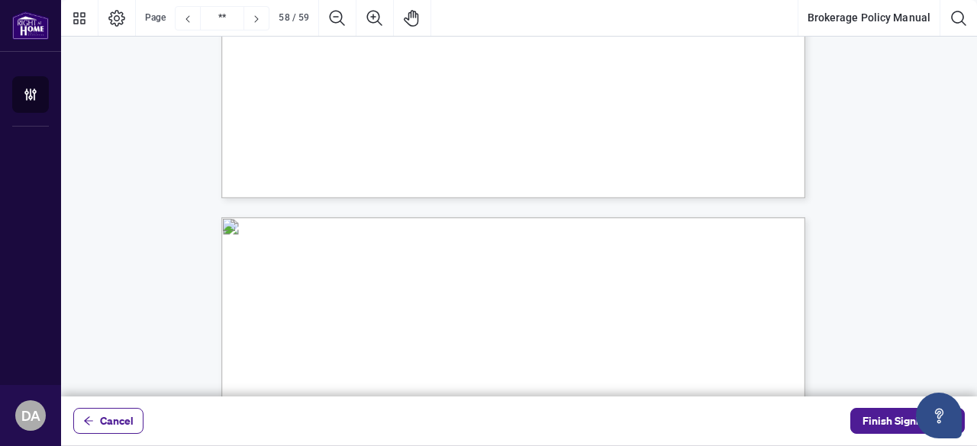
type input "**"
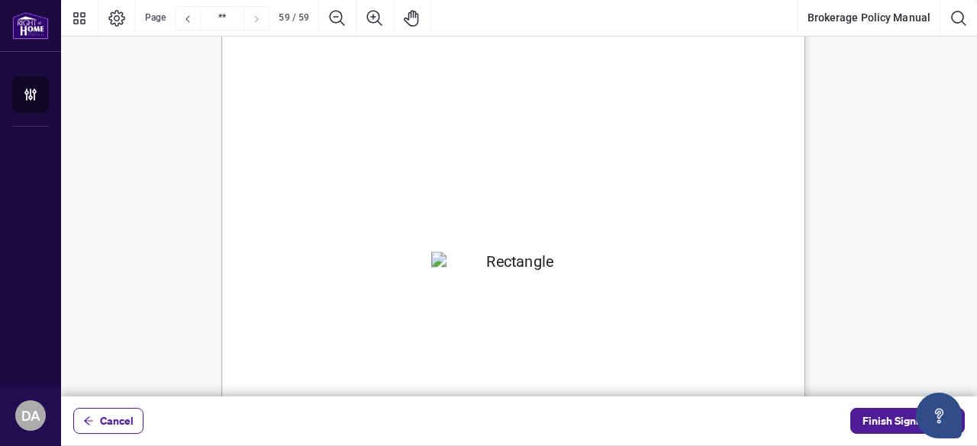
scroll to position [45352, 0]
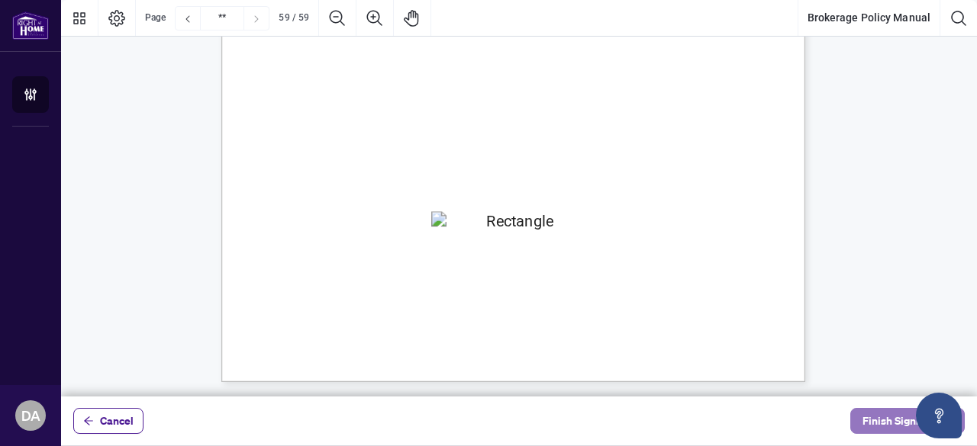
click at [879, 422] on span "Finish Signing" at bounding box center [896, 421] width 69 height 24
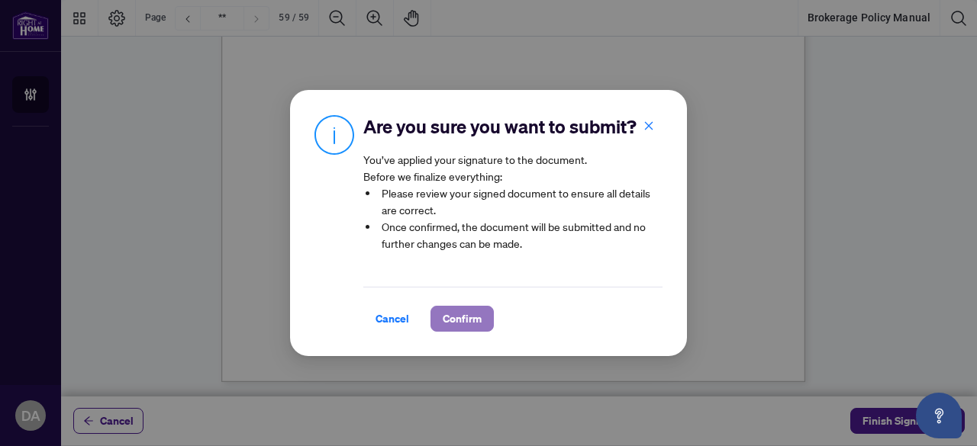
click at [466, 325] on span "Confirm" at bounding box center [462, 319] width 39 height 24
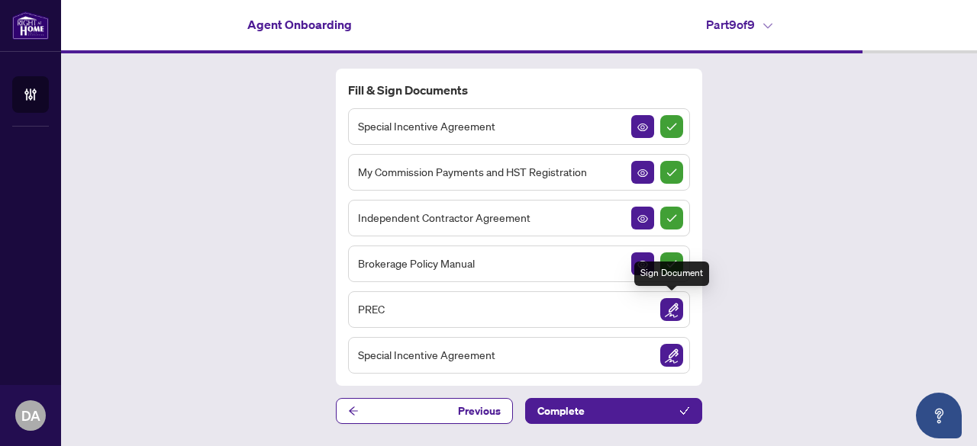
click at [670, 298] on img "Sign Document" at bounding box center [671, 309] width 23 height 23
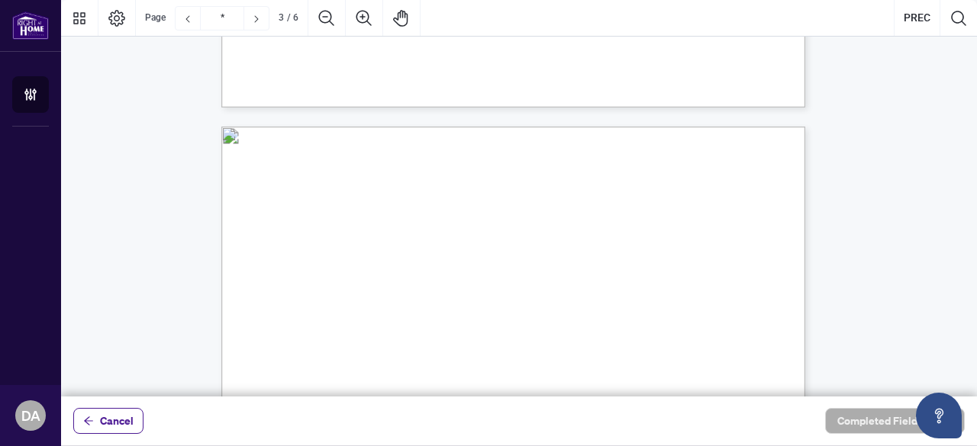
scroll to position [1496, 0]
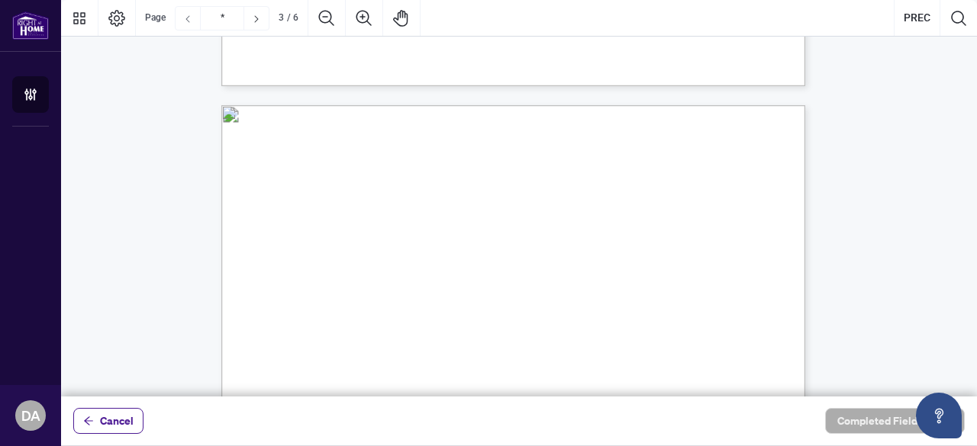
click at [187, 18] on icon "Previous Page" at bounding box center [188, 18] width 4 height 7
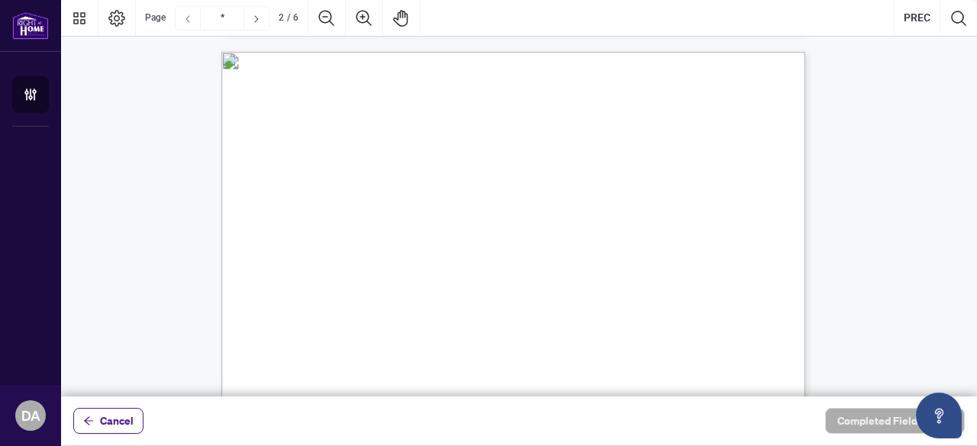
click at [187, 18] on icon "Previous Page" at bounding box center [188, 18] width 4 height 7
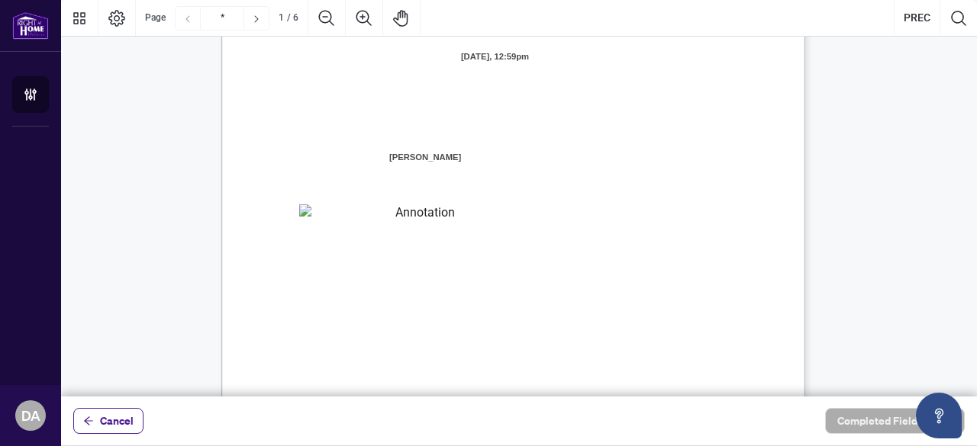
scroll to position [0, 0]
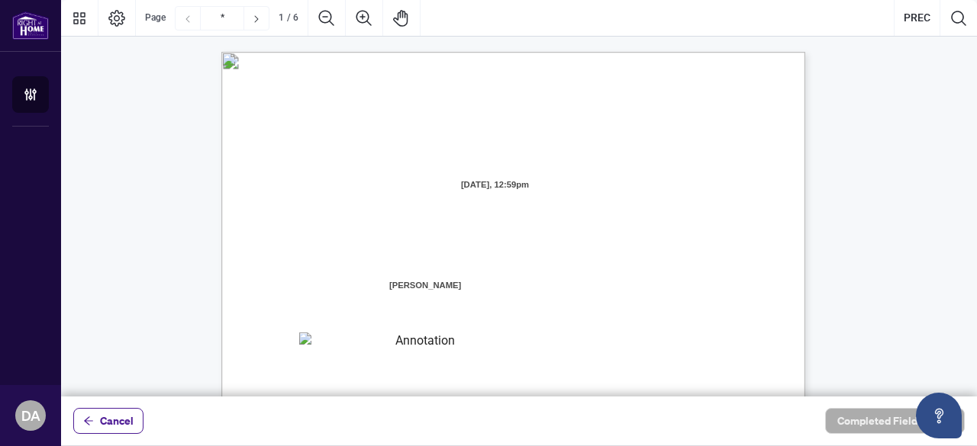
click at [187, 18] on icon "Previous Page" at bounding box center [188, 18] width 4 height 7
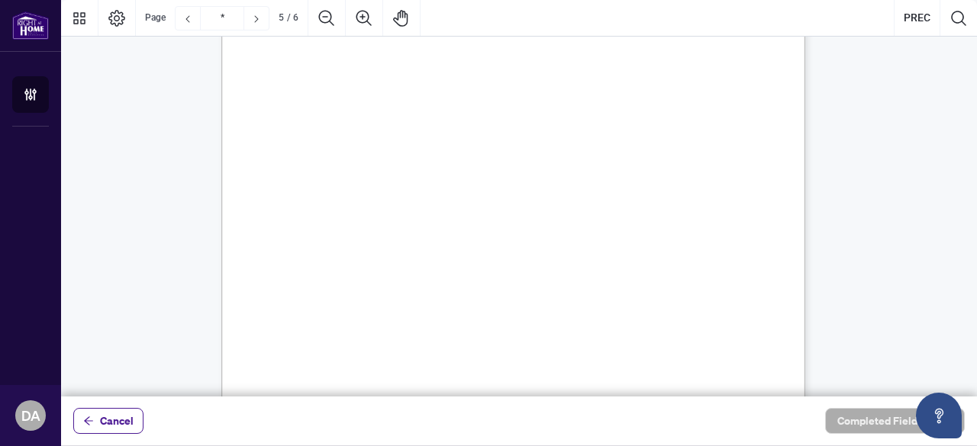
scroll to position [4298, 0]
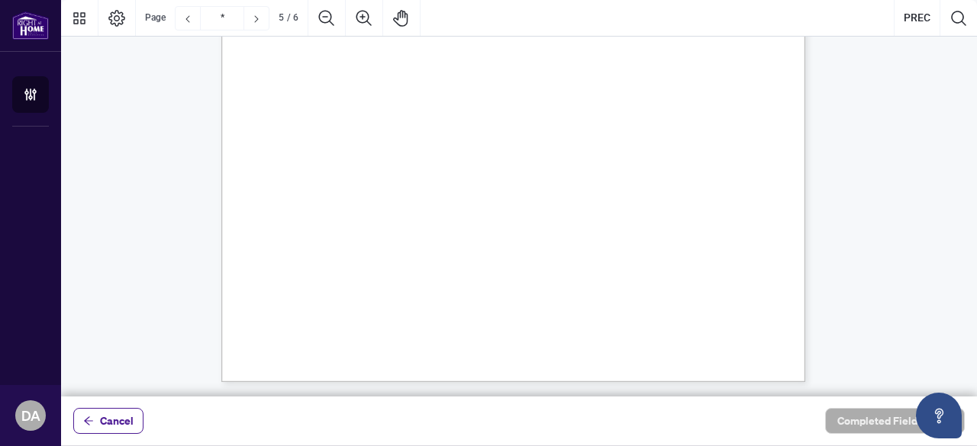
type input "*"
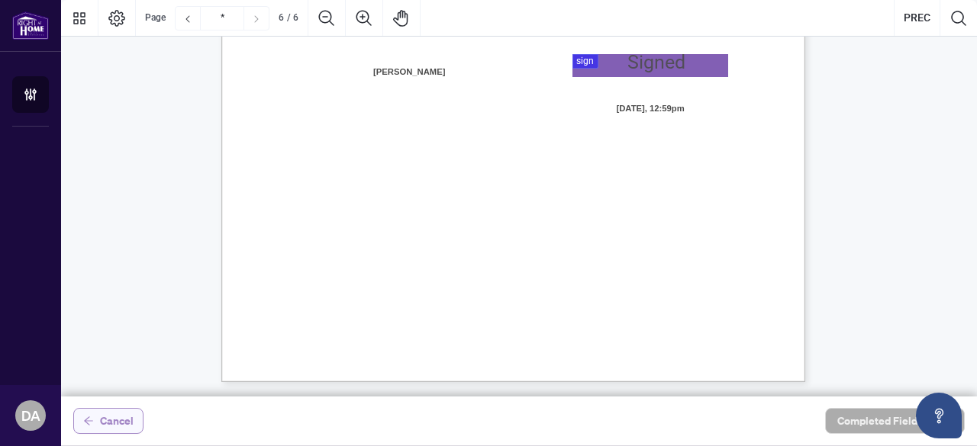
click at [117, 413] on span "Cancel" at bounding box center [117, 421] width 34 height 24
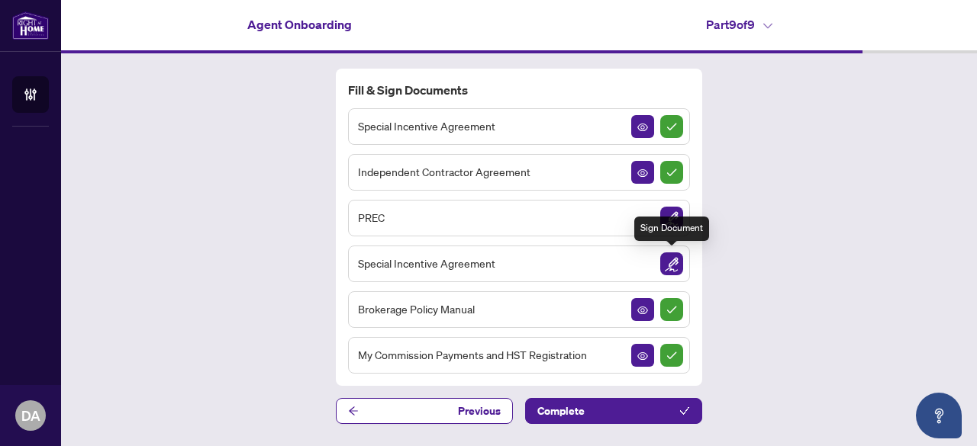
click at [675, 261] on img "Sign Document" at bounding box center [671, 264] width 23 height 23
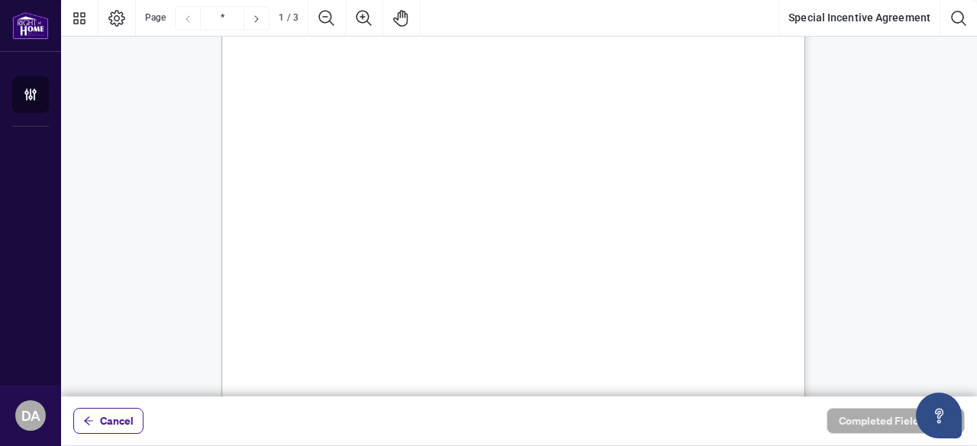
scroll to position [46, 0]
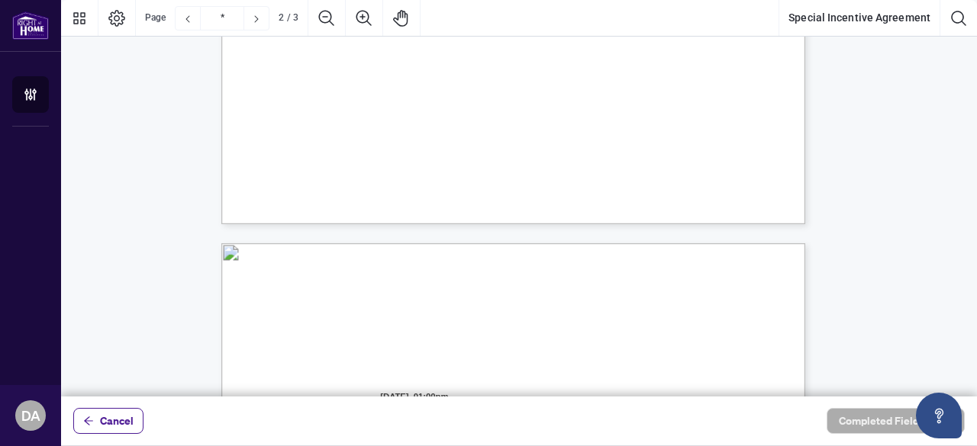
type input "*"
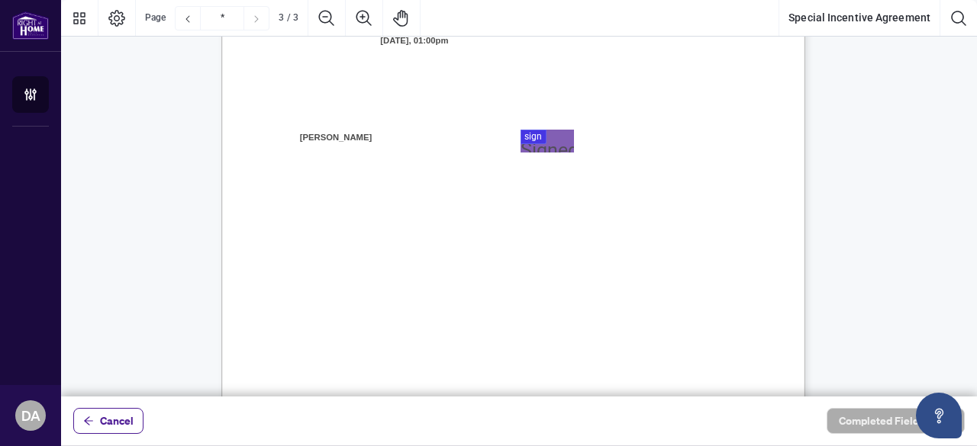
scroll to position [1718, 0]
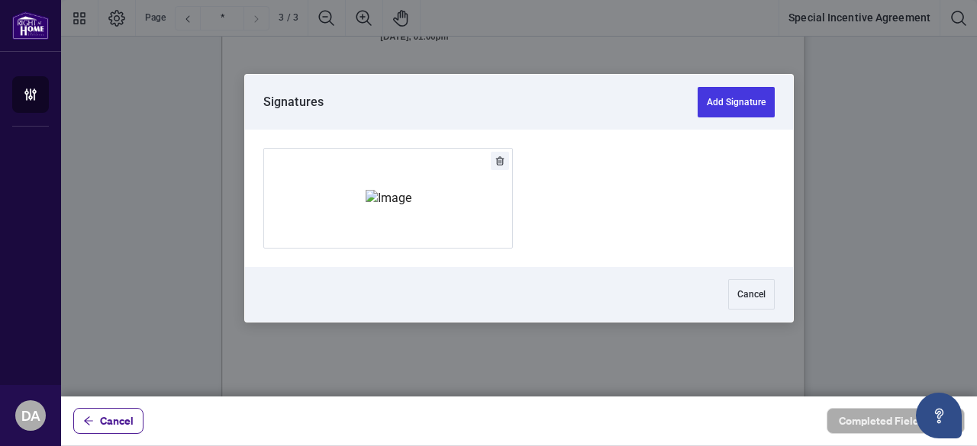
click at [537, 144] on div at bounding box center [519, 198] width 916 height 397
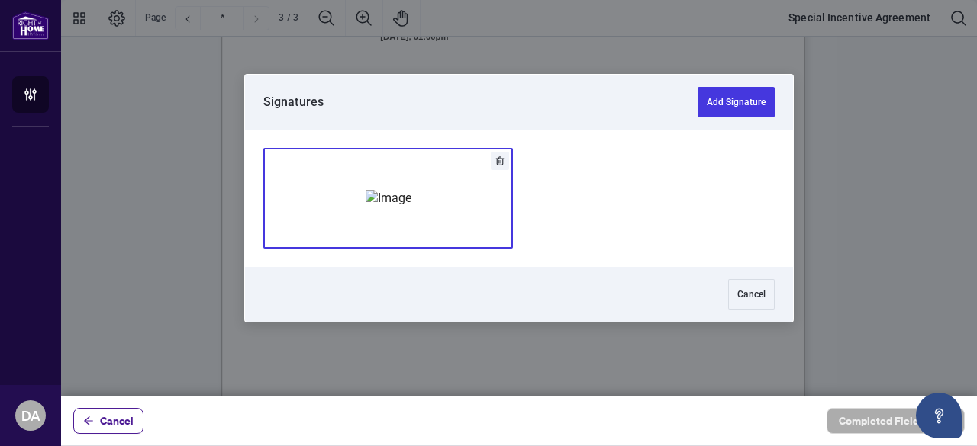
click at [411, 205] on img "Add Signature" at bounding box center [389, 198] width 46 height 17
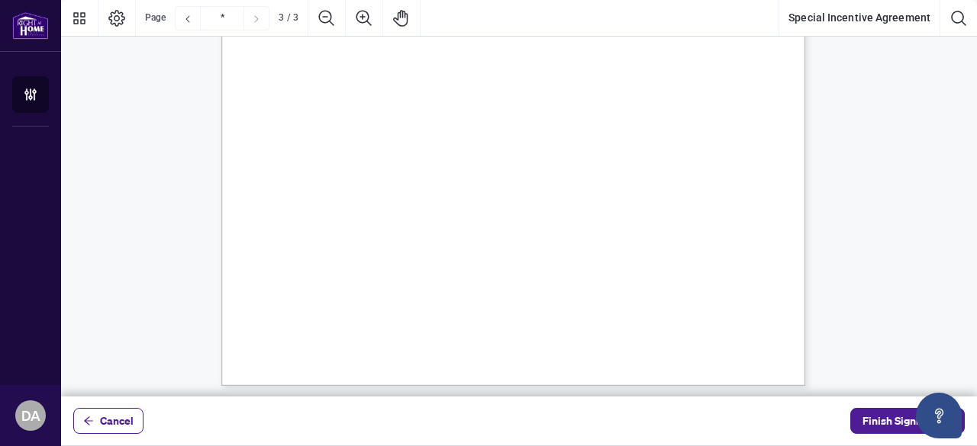
scroll to position [1974, 0]
click at [876, 417] on span "Finish Signing" at bounding box center [896, 421] width 69 height 24
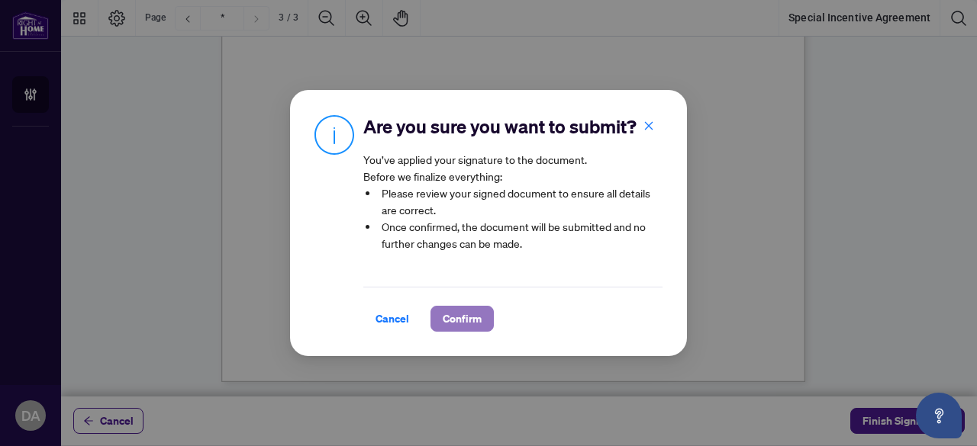
click at [469, 331] on span "Confirm" at bounding box center [462, 319] width 39 height 24
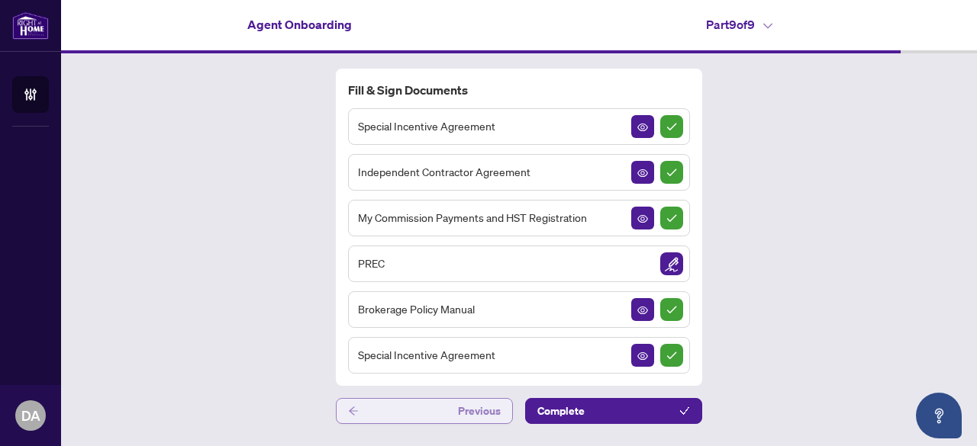
click at [433, 414] on button "Previous" at bounding box center [424, 411] width 177 height 26
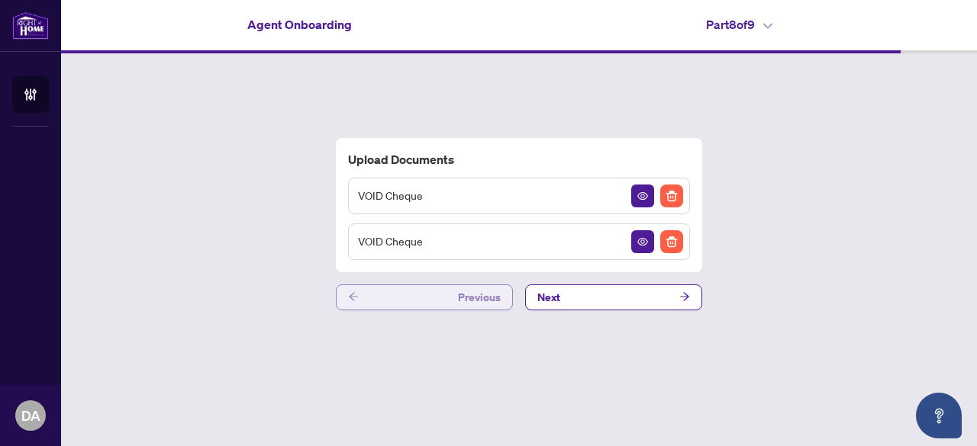
click at [447, 297] on button "Previous" at bounding box center [424, 298] width 177 height 26
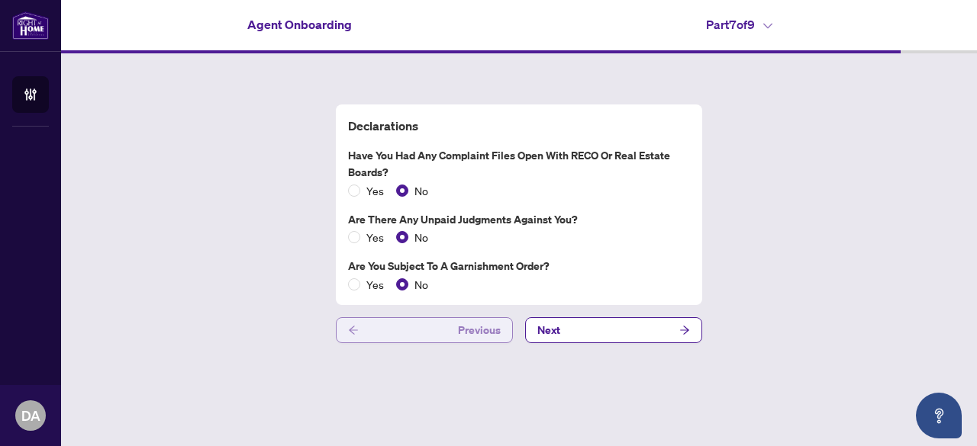
click at [439, 330] on button "Previous" at bounding box center [424, 330] width 177 height 26
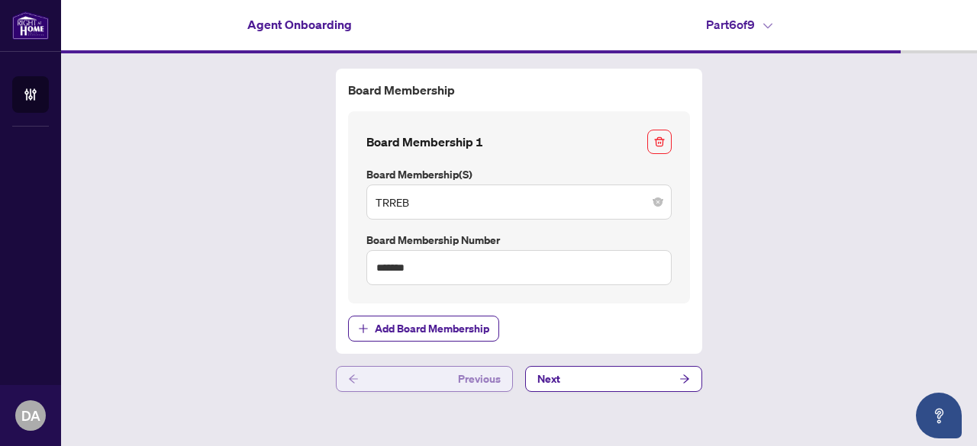
click at [430, 375] on button "Previous" at bounding box center [424, 379] width 177 height 26
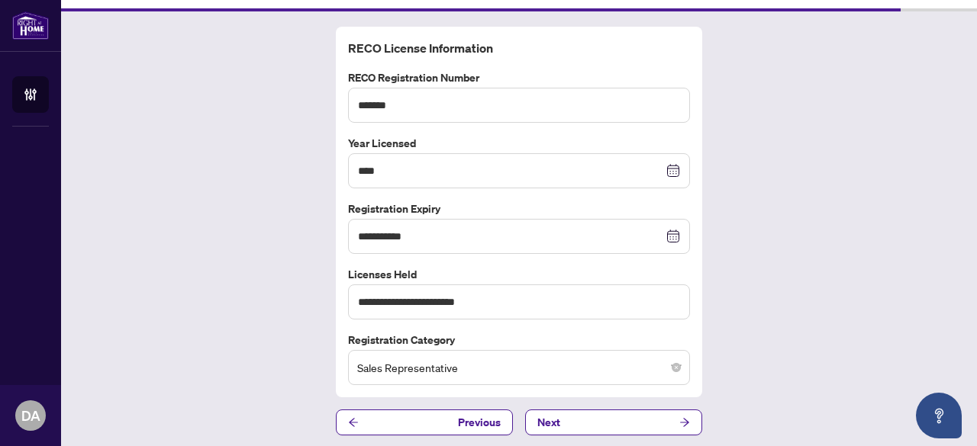
scroll to position [43, 0]
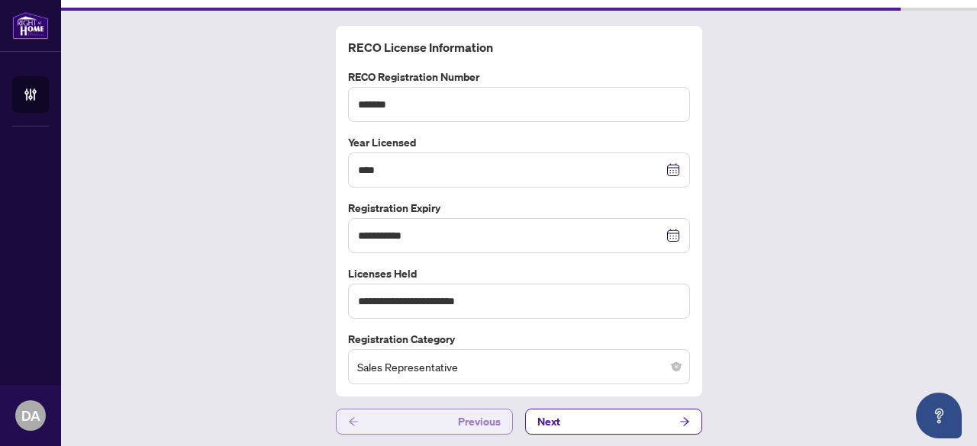
click at [373, 417] on button "Previous" at bounding box center [424, 422] width 177 height 26
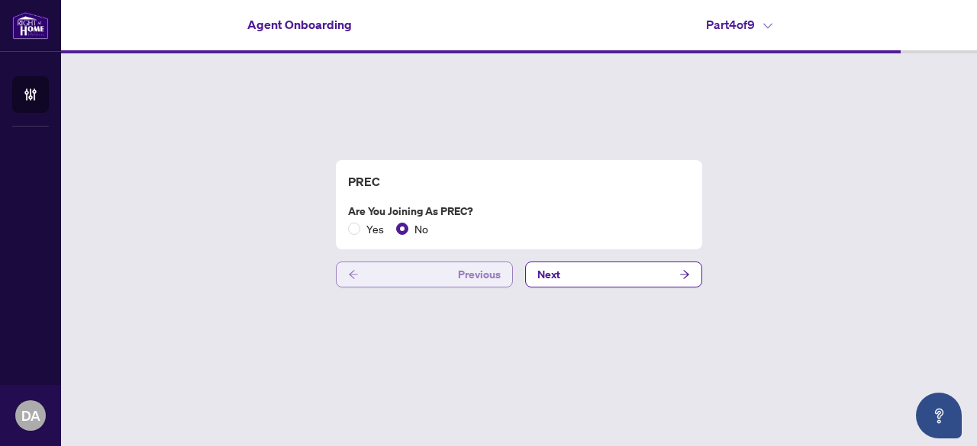
click at [435, 277] on button "Previous" at bounding box center [424, 275] width 177 height 26
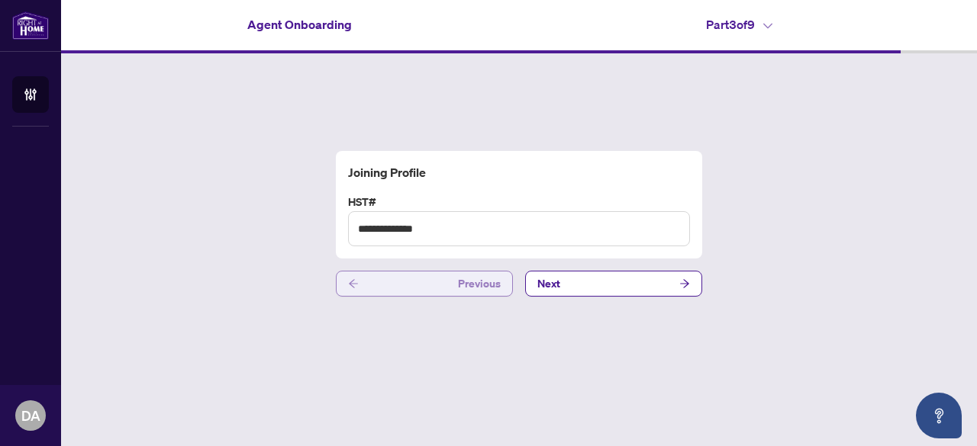
click at [435, 277] on button "Previous" at bounding box center [424, 284] width 177 height 26
click at [423, 288] on button "Previous" at bounding box center [424, 284] width 177 height 26
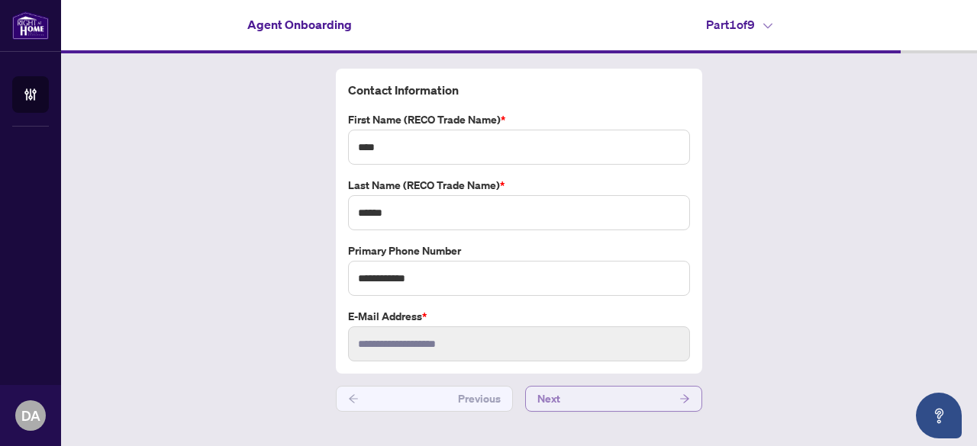
click at [636, 392] on button "Next" at bounding box center [613, 399] width 177 height 26
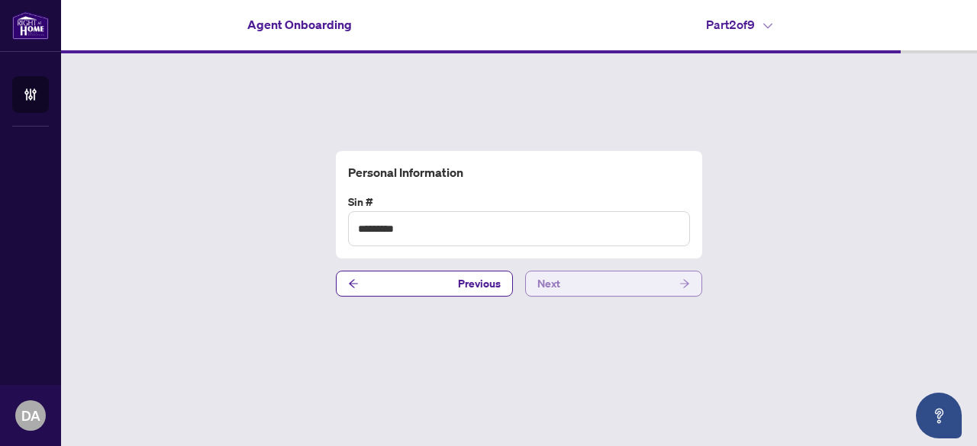
click at [621, 285] on button "Next" at bounding box center [613, 284] width 177 height 26
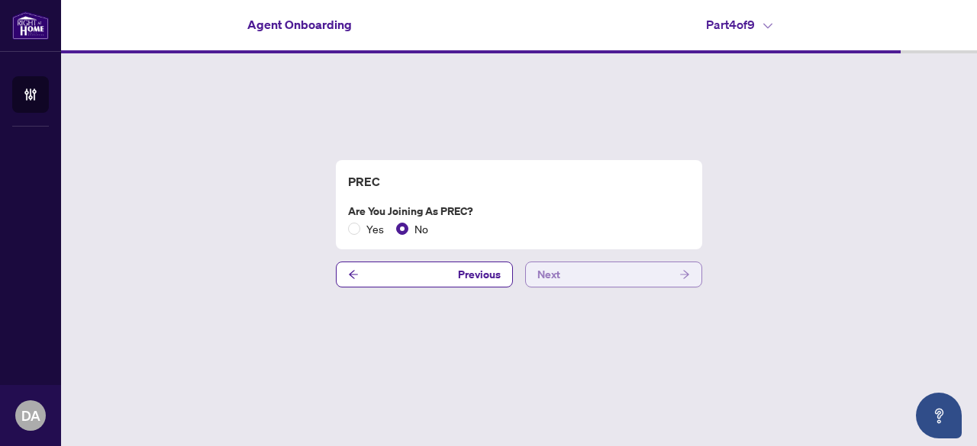
click at [620, 272] on button "Next" at bounding box center [613, 275] width 177 height 26
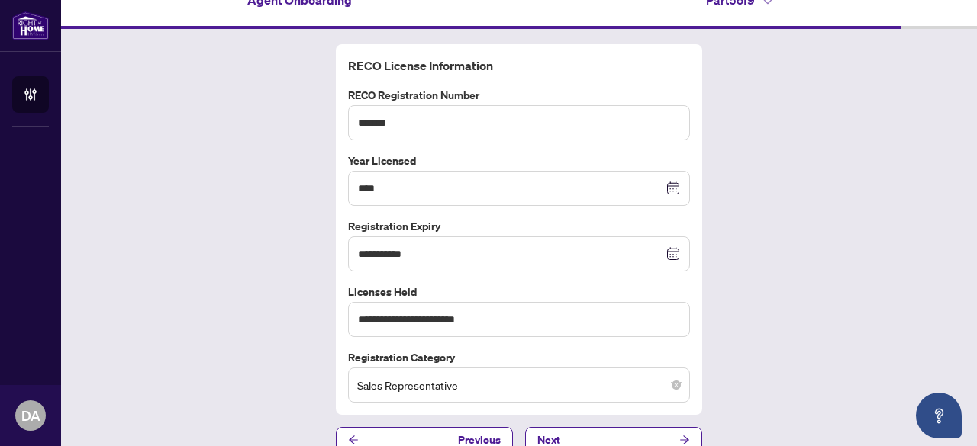
scroll to position [43, 0]
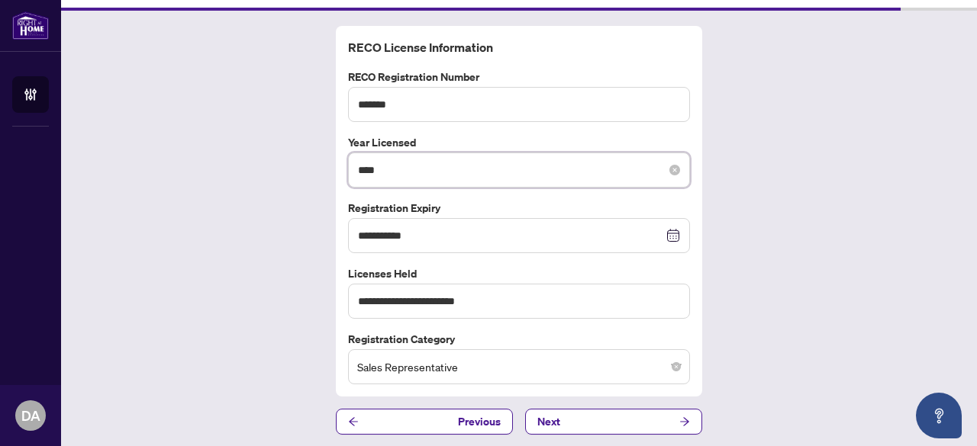
click at [401, 168] on input "****" at bounding box center [510, 170] width 305 height 17
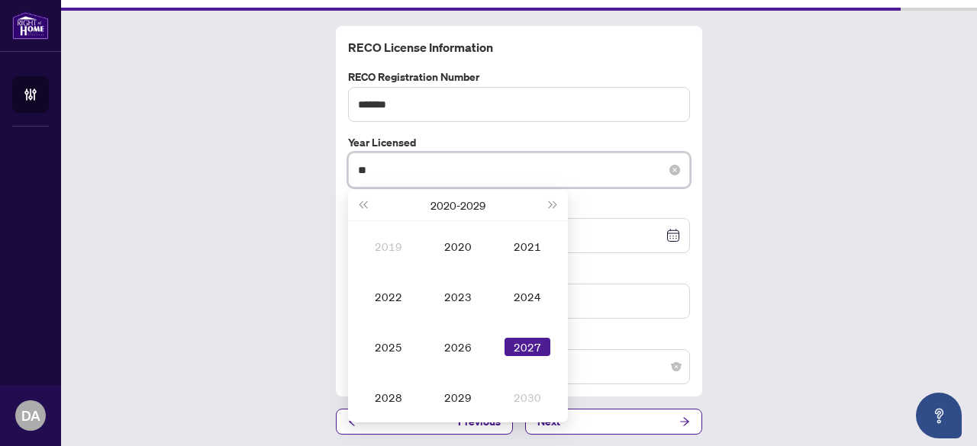
type input "*"
type input "****"
click at [455, 388] on div "2019" at bounding box center [458, 397] width 46 height 18
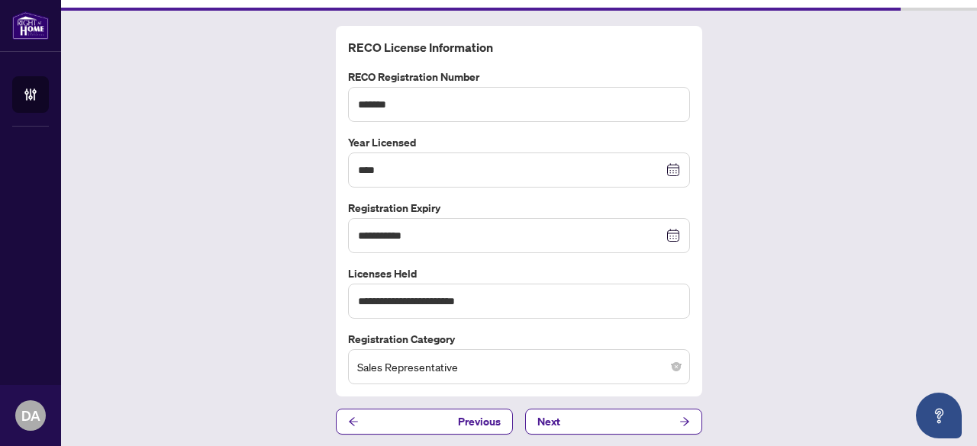
click at [829, 123] on div "**********" at bounding box center [519, 231] width 916 height 440
click at [623, 416] on button "Next" at bounding box center [613, 422] width 177 height 26
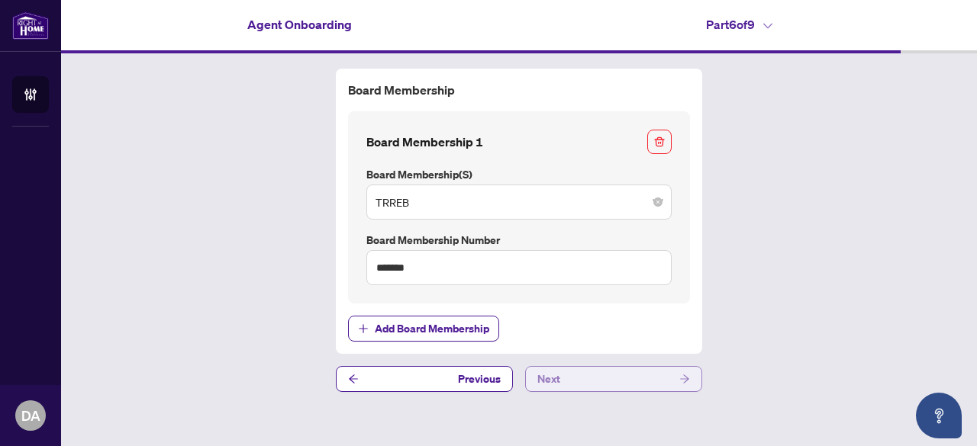
click at [620, 373] on button "Next" at bounding box center [613, 379] width 177 height 26
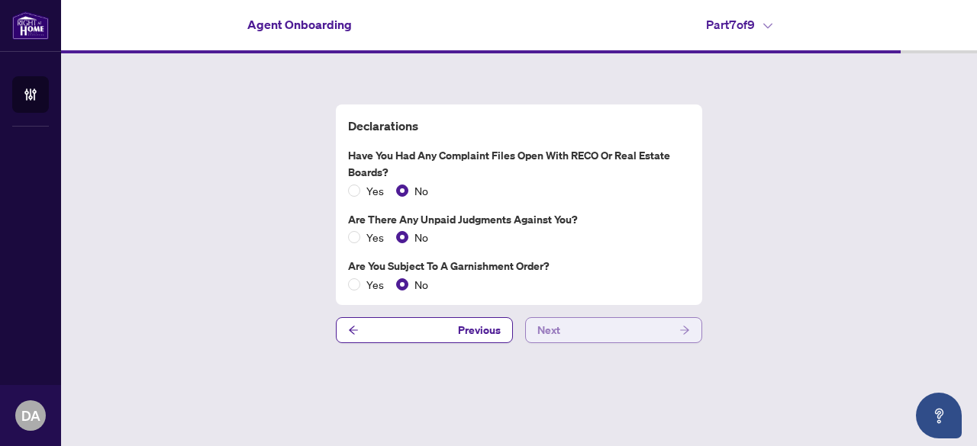
click at [612, 332] on button "Next" at bounding box center [613, 330] width 177 height 26
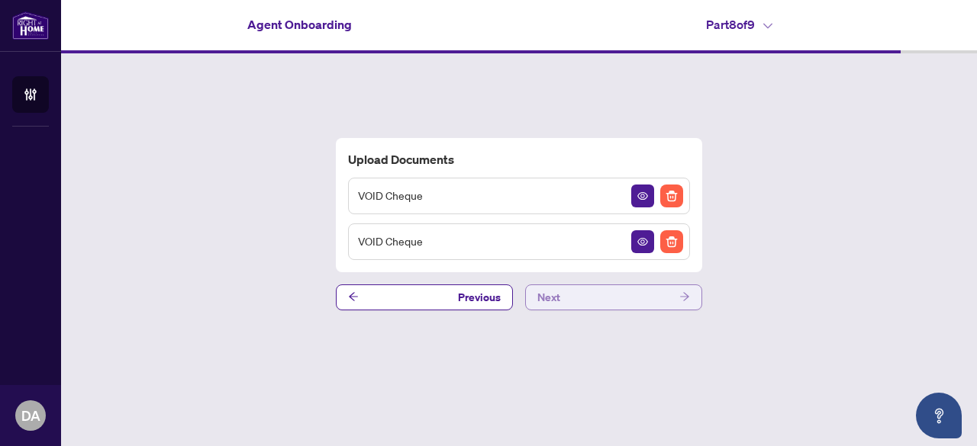
click at [608, 301] on button "Next" at bounding box center [613, 298] width 177 height 26
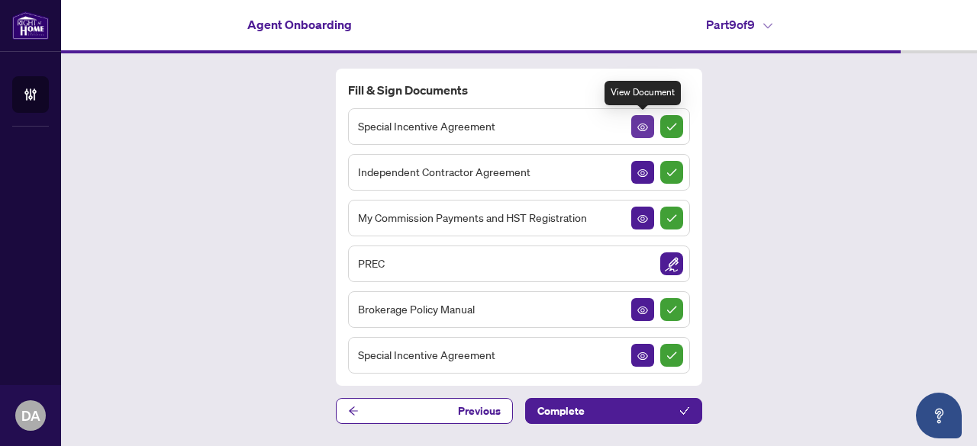
click at [635, 127] on button "button" at bounding box center [642, 126] width 23 height 23
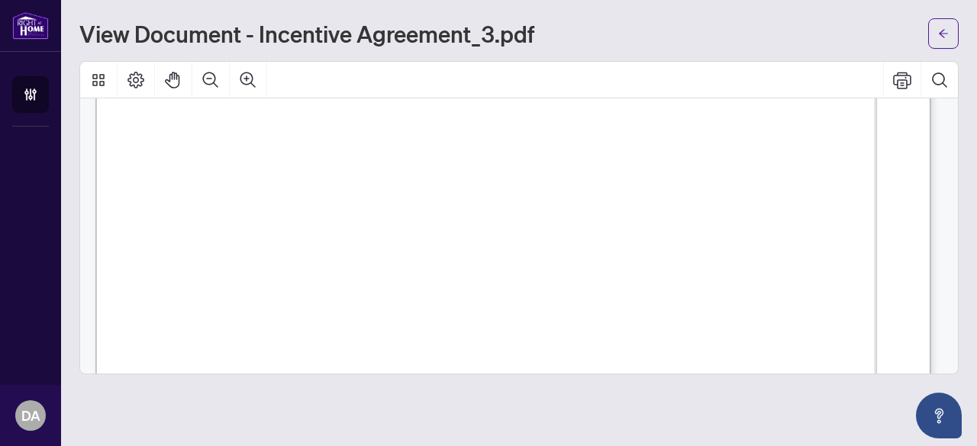
scroll to position [1139, 0]
click at [943, 31] on icon "arrow-left" at bounding box center [943, 33] width 11 height 11
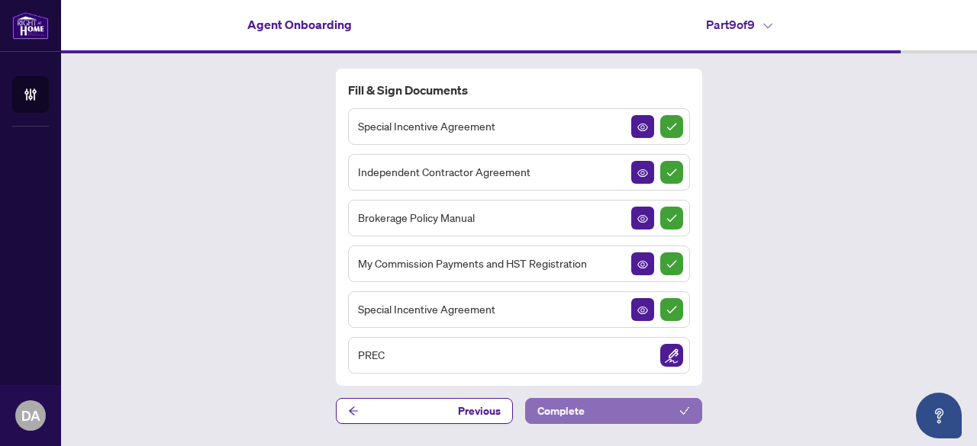
click at [612, 413] on button "Complete" at bounding box center [613, 411] width 177 height 26
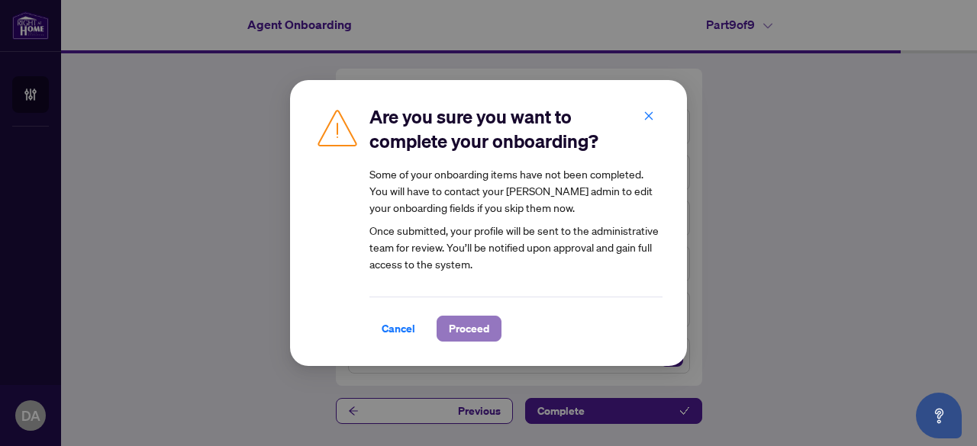
click at [453, 327] on span "Proceed" at bounding box center [469, 329] width 40 height 24
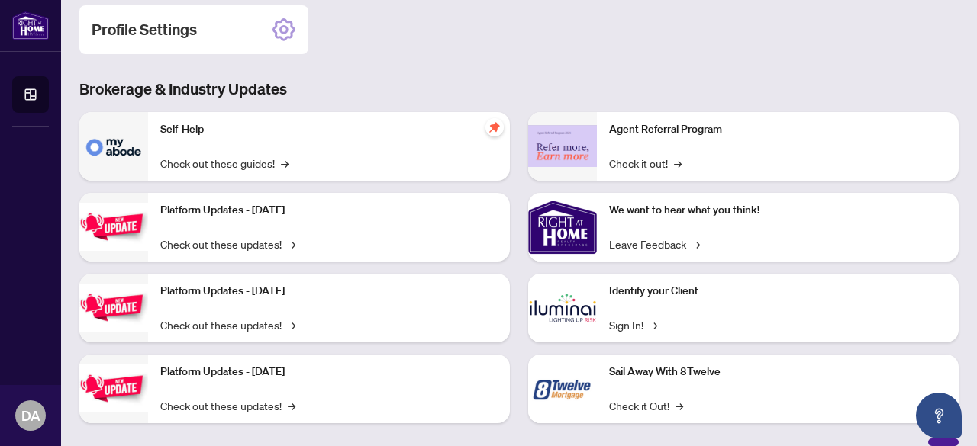
scroll to position [240, 0]
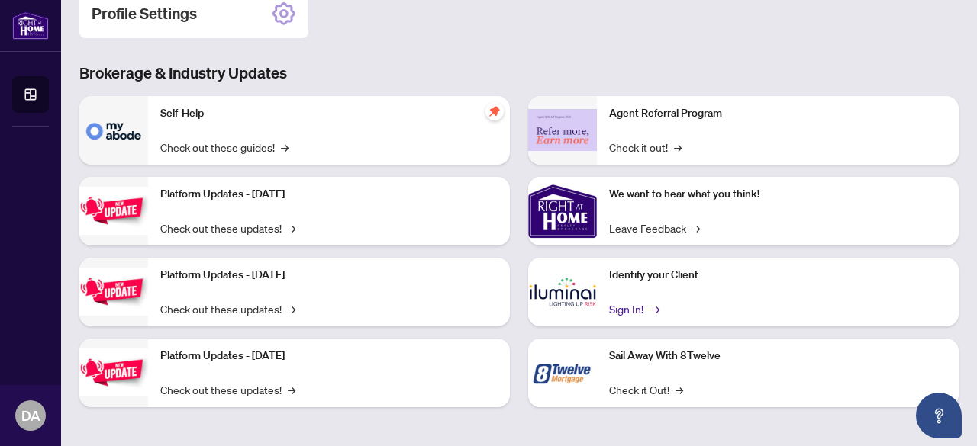
click at [627, 309] on link "Sign In! →" at bounding box center [633, 309] width 48 height 17
click at [618, 304] on link "Sign In! →" at bounding box center [633, 309] width 48 height 17
